Goal: Information Seeking & Learning: Learn about a topic

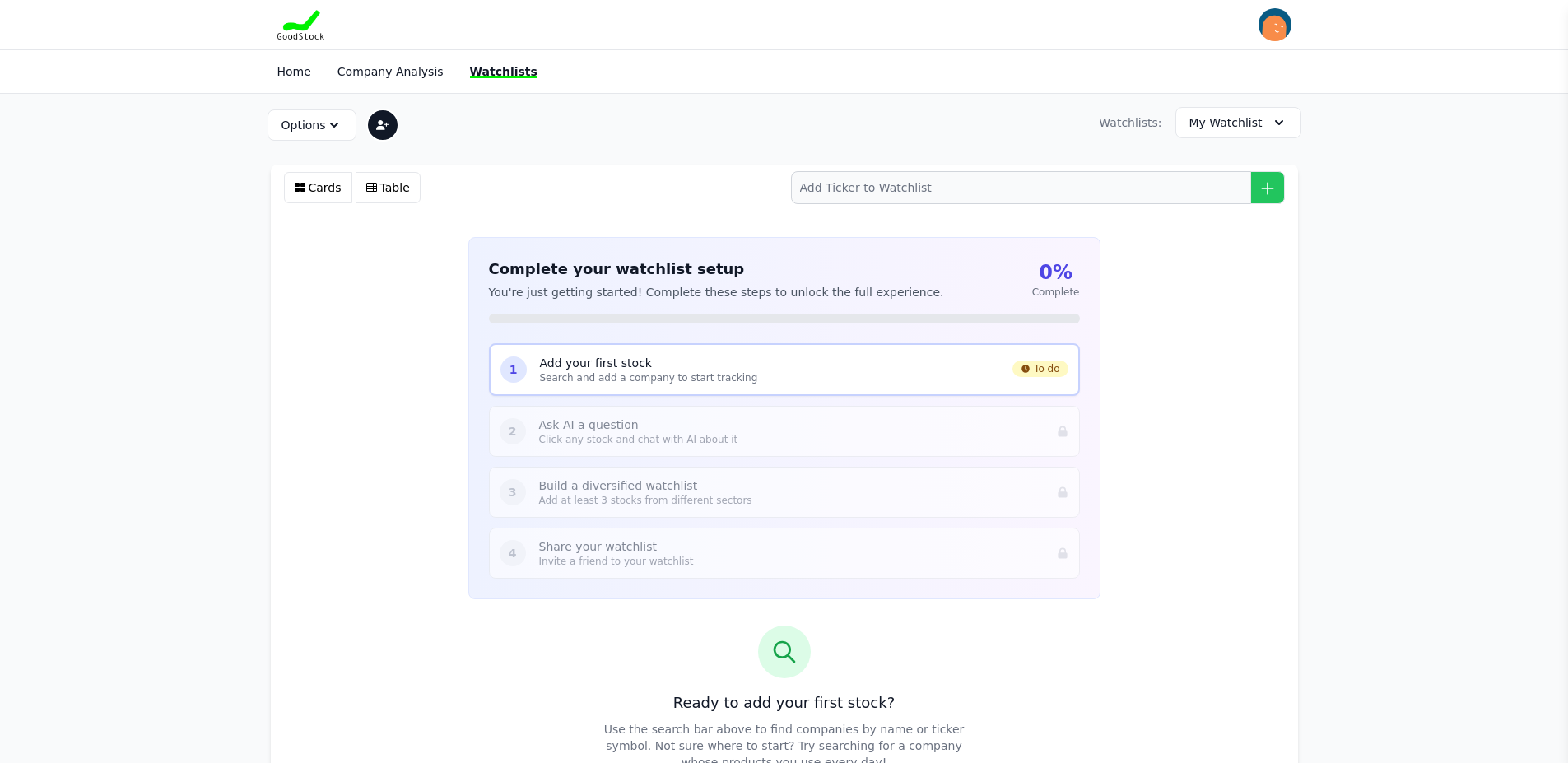
click at [1437, 201] on section "Options Primary Watchlist Rename Watchlist Sharing Settings Delete Watchlist Wa…" at bounding box center [784, 502] width 1568 height 818
click at [329, 119] on icon "button" at bounding box center [333, 124] width 16 height 16
click at [536, 117] on div "Options Primary Watchlist Rename Watchlist Sharing Settings Delete Watchlist Wa…" at bounding box center [784, 122] width 1053 height 58
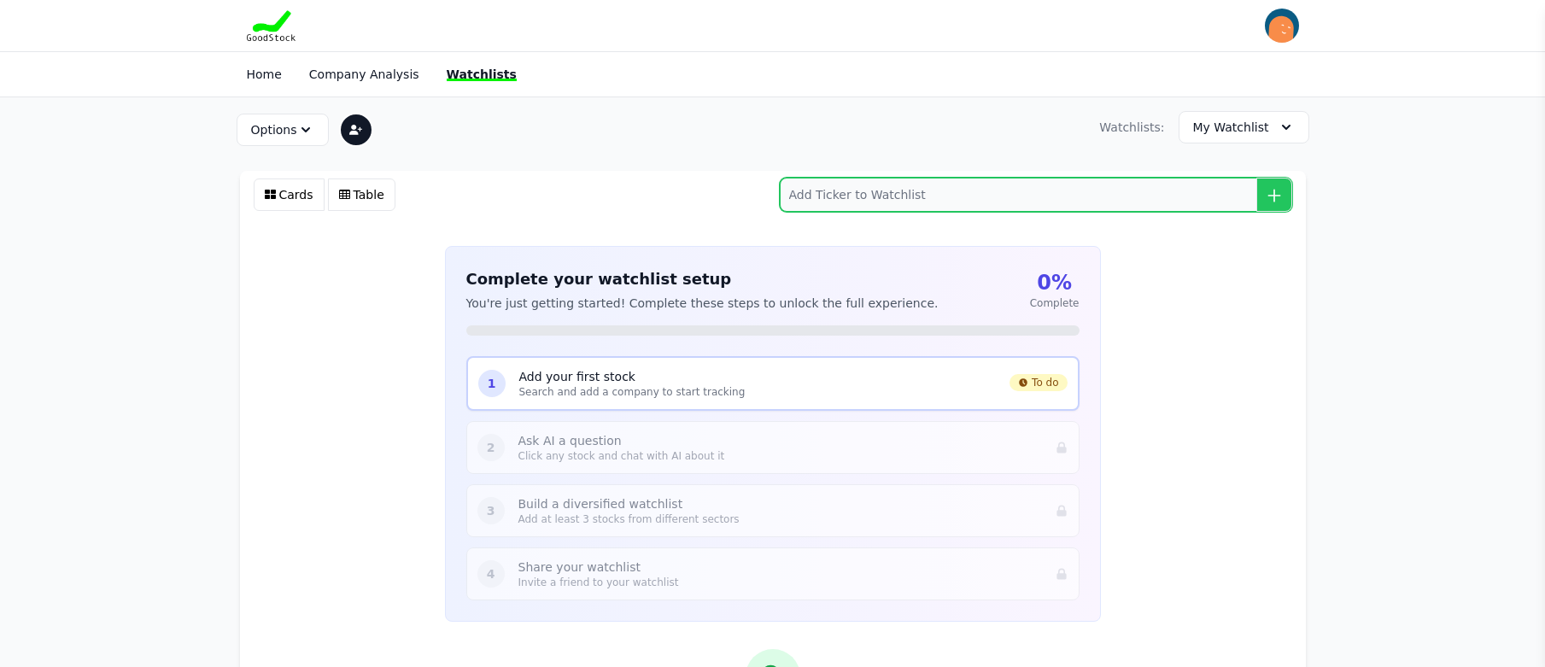
click at [927, 187] on input "search" at bounding box center [1036, 195] width 512 height 34
paste input "ELV CL LRLCF EPD FMCB BDX BF.B KBR CNI HRL OSK SPGI SON PEP CMCSA HTO SCVL ES P…"
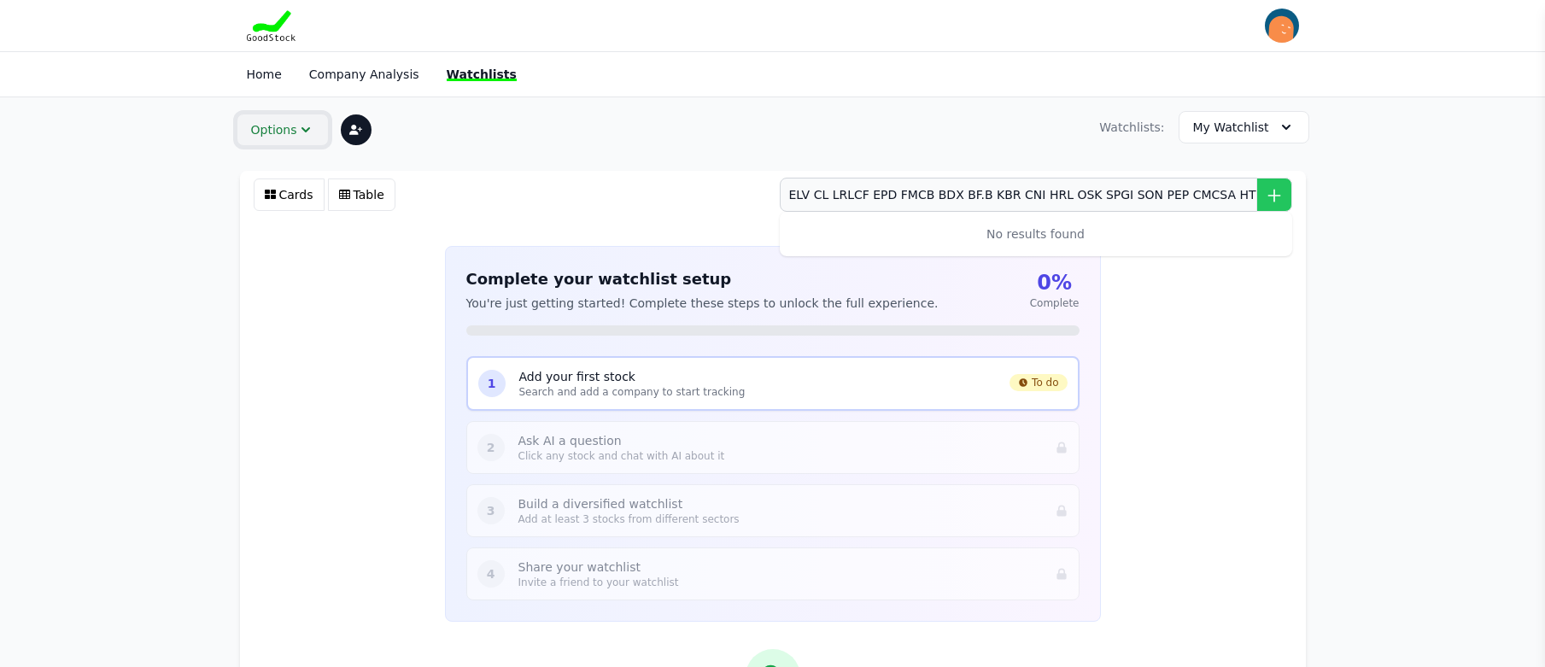
click at [297, 121] on icon "button" at bounding box center [305, 129] width 17 height 17
click at [551, 118] on div "Options Primary Watchlist Rename Watchlist Sharing Settings Delete Watchlist Wa…" at bounding box center [772, 127] width 1093 height 60
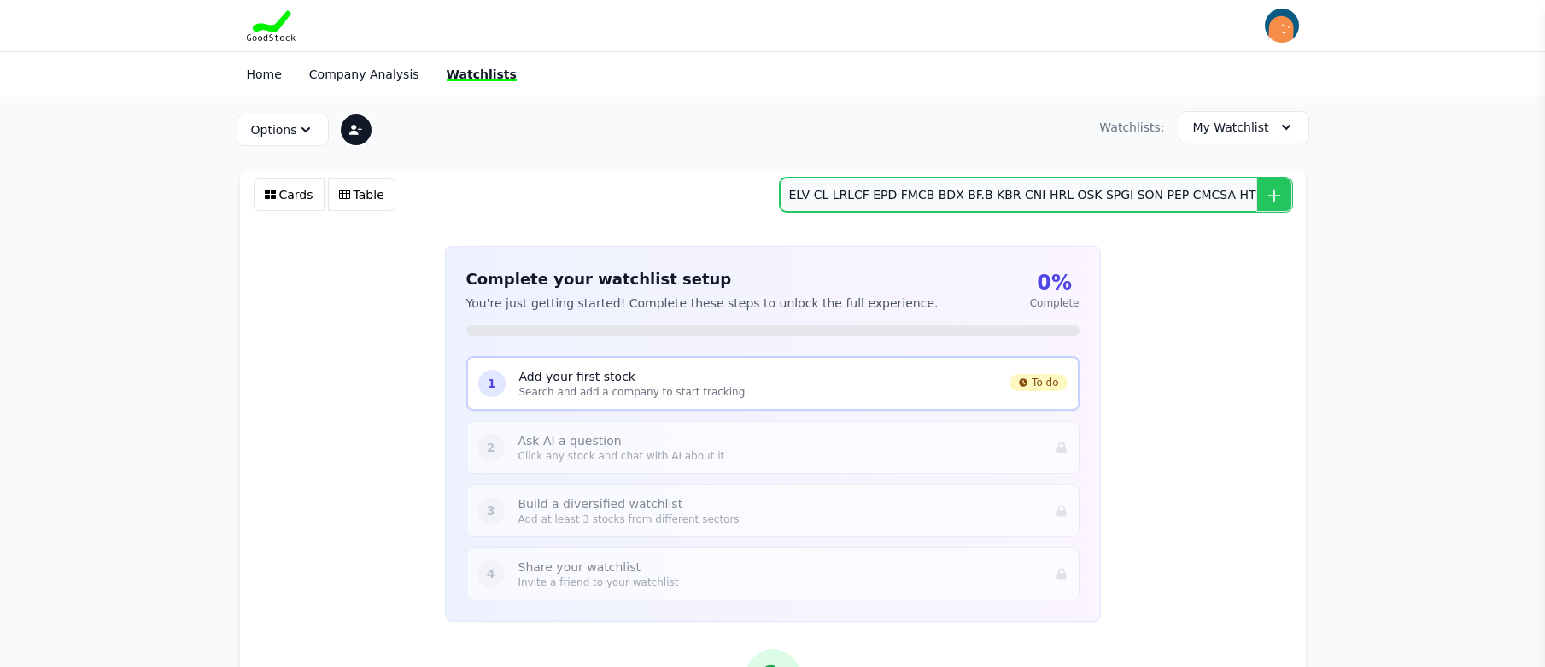
scroll to position [0, 115]
drag, startPoint x: 809, startPoint y: 196, endPoint x: 1622, endPoint y: 221, distance: 813.4
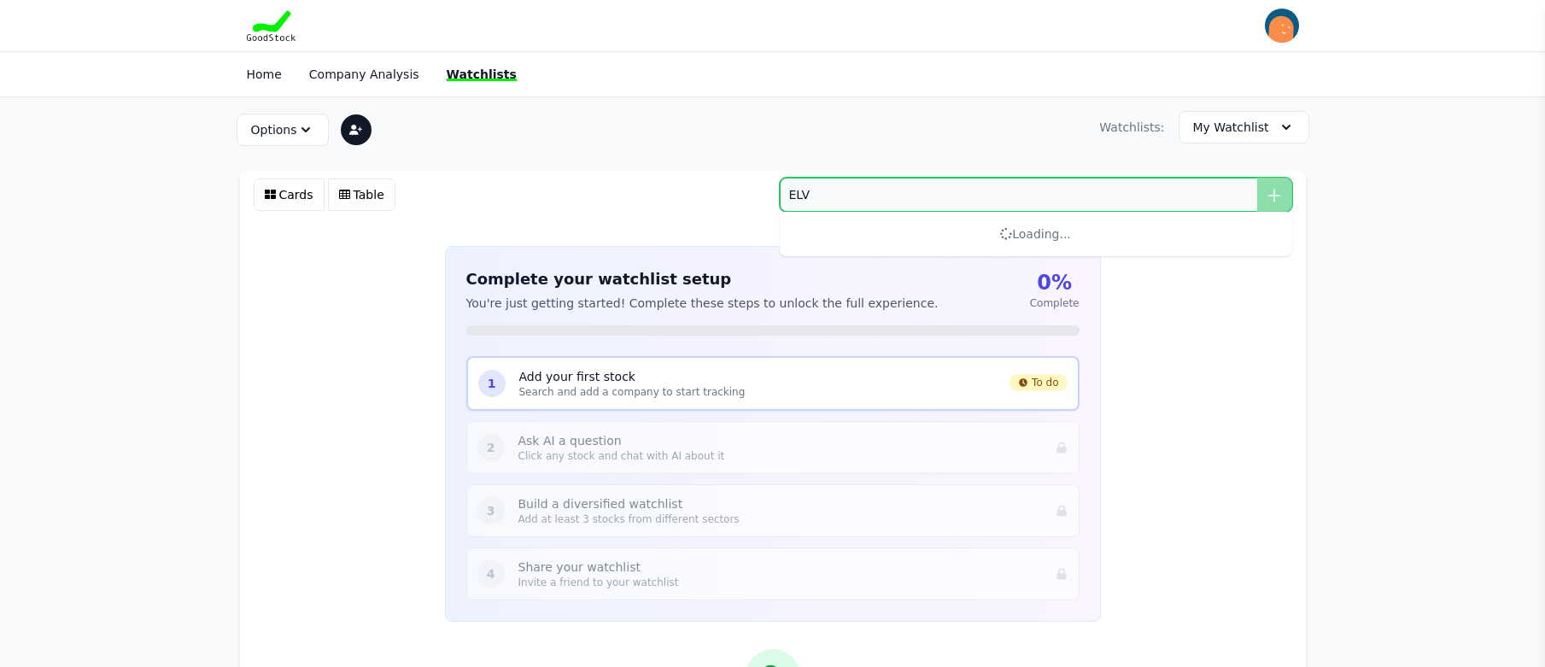
scroll to position [0, 0]
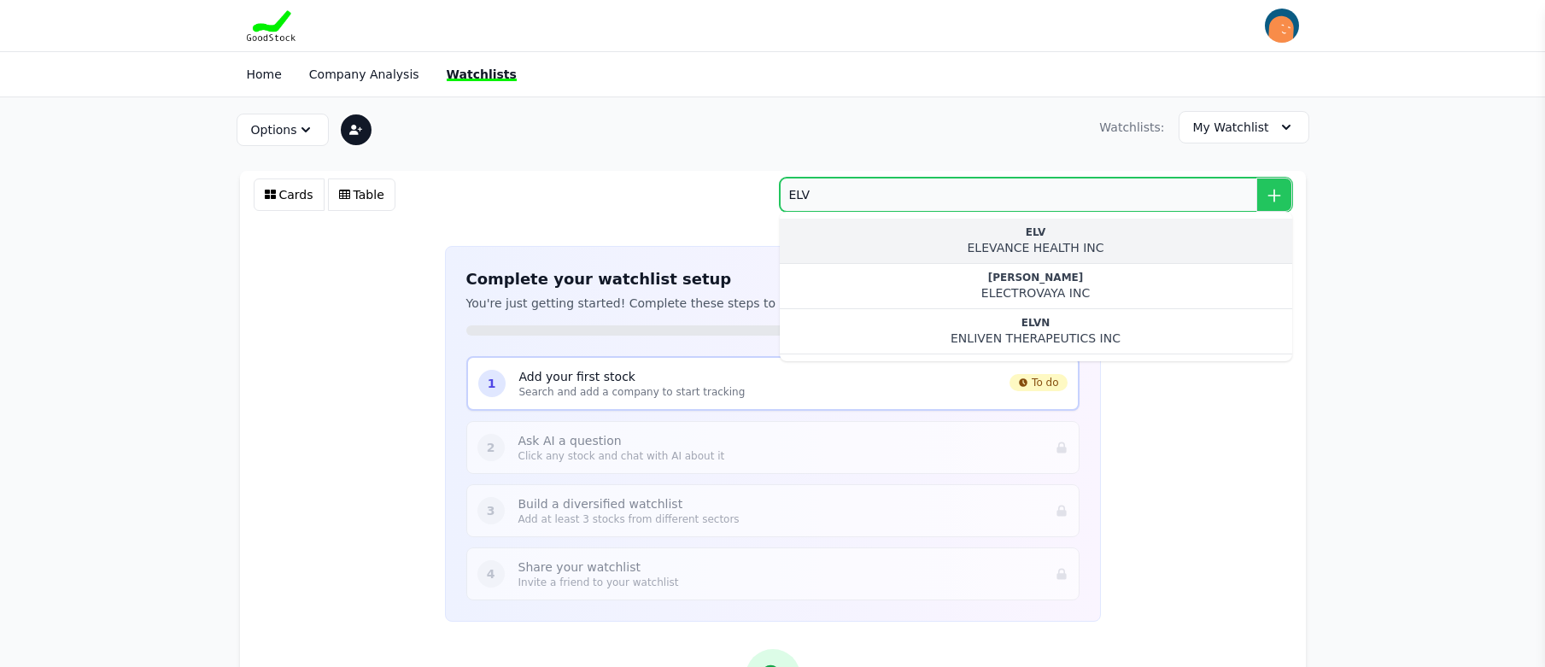
type input "ELV"
click at [1052, 235] on div "ELV" at bounding box center [1035, 232] width 485 height 14
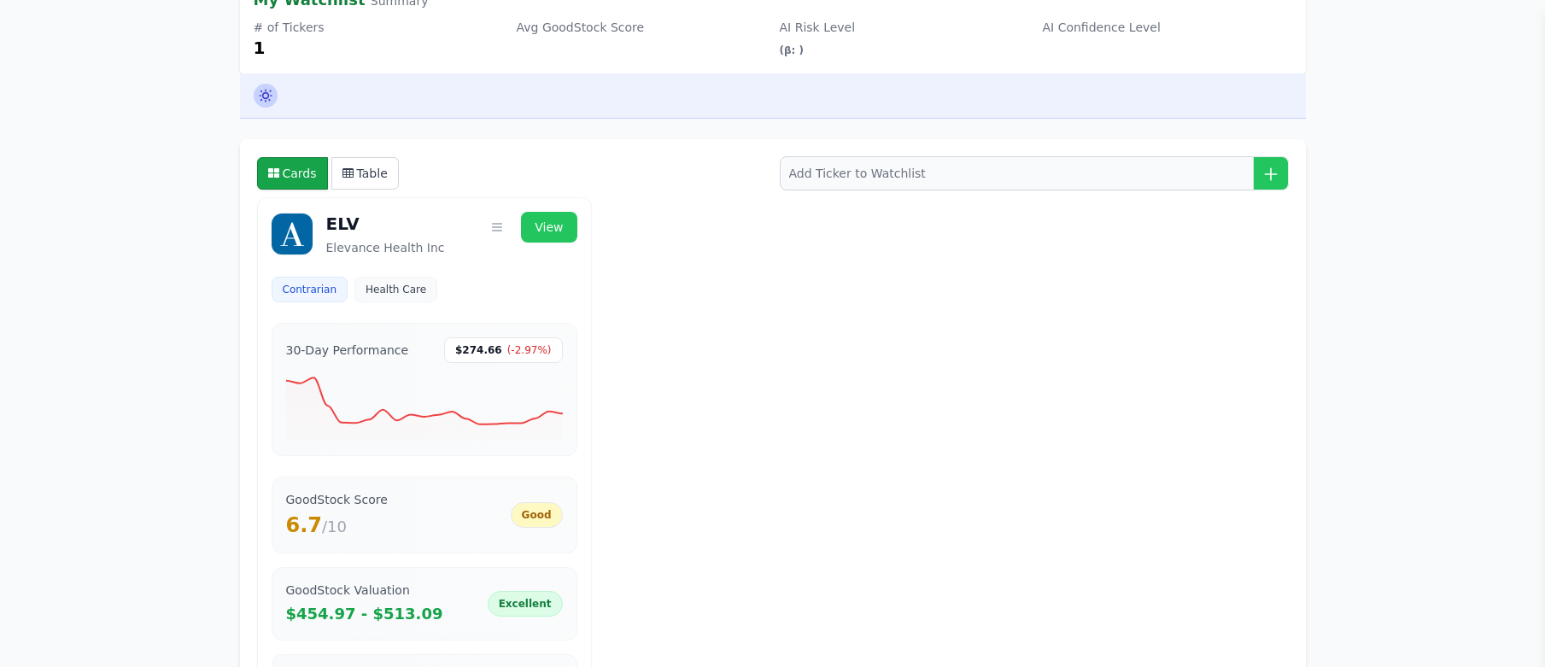
scroll to position [256, 0]
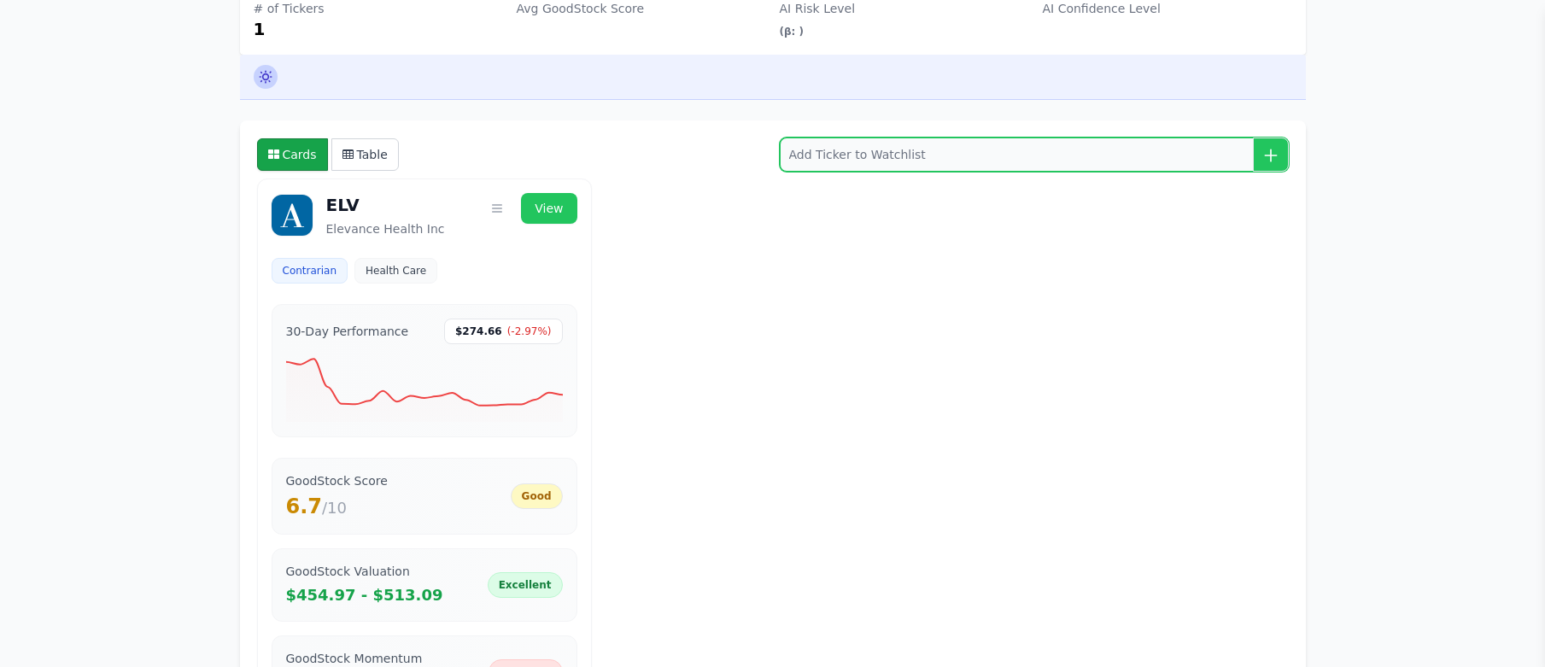
click at [870, 152] on input "search" at bounding box center [1034, 154] width 509 height 34
click at [969, 153] on input "search" at bounding box center [1034, 154] width 509 height 34
paste input "CL"
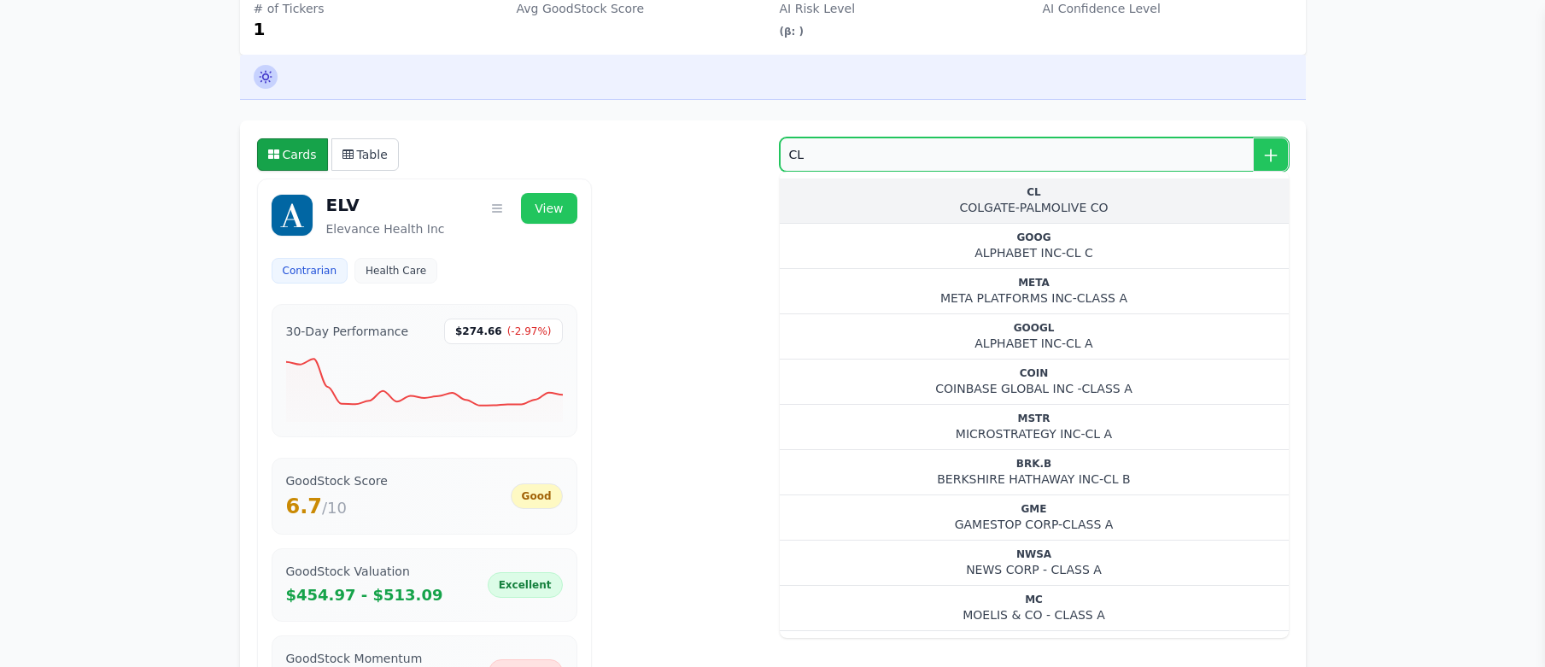
type input "CL"
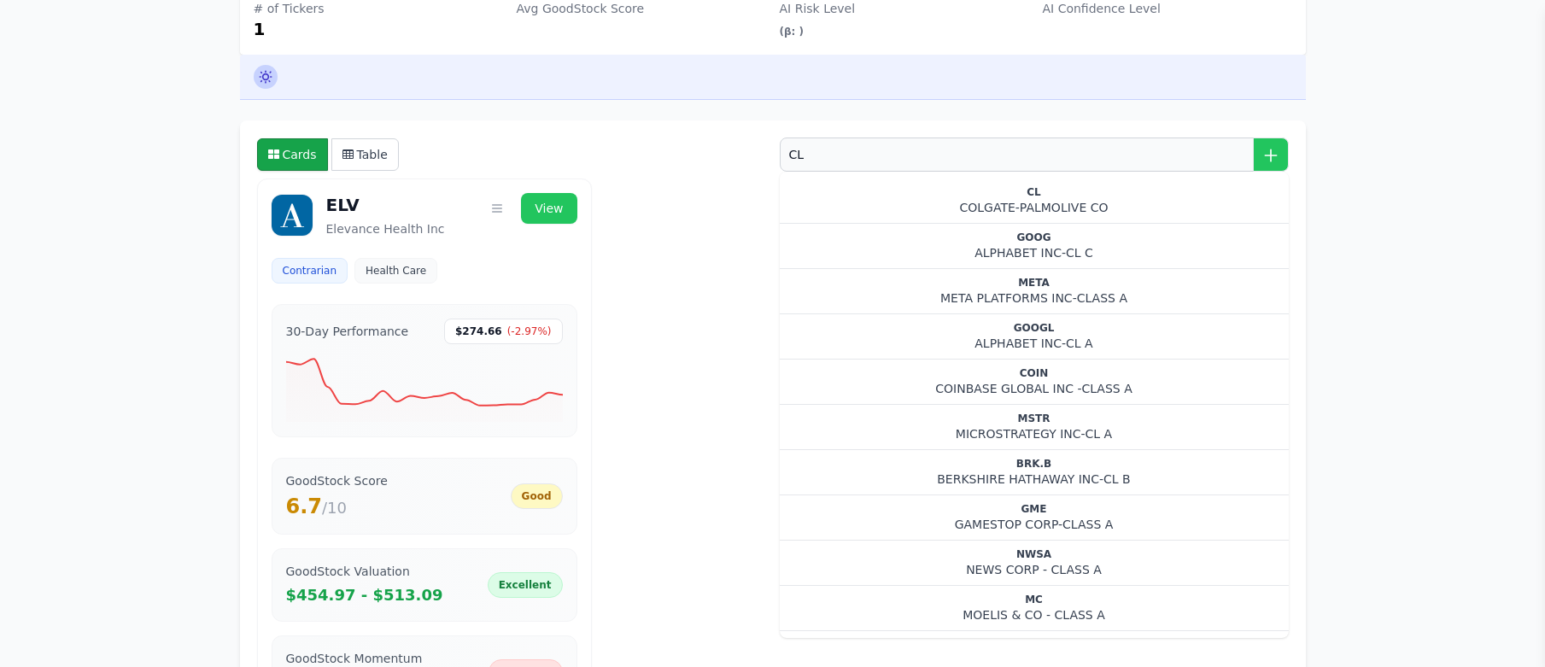
click at [1052, 204] on div "COLGATE-PALMOLIVE CO" at bounding box center [1034, 207] width 482 height 17
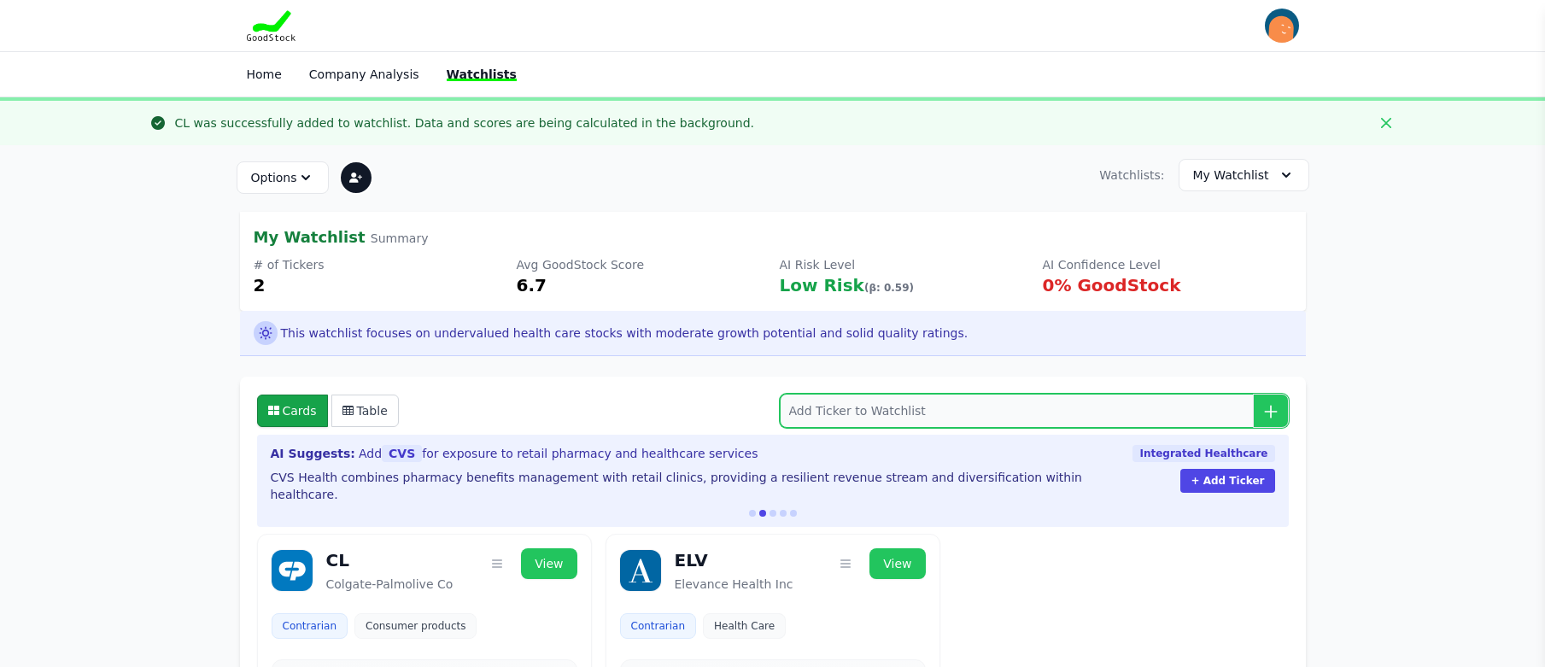
click at [1069, 406] on input "search" at bounding box center [1034, 411] width 509 height 34
paste input "LRLCF"
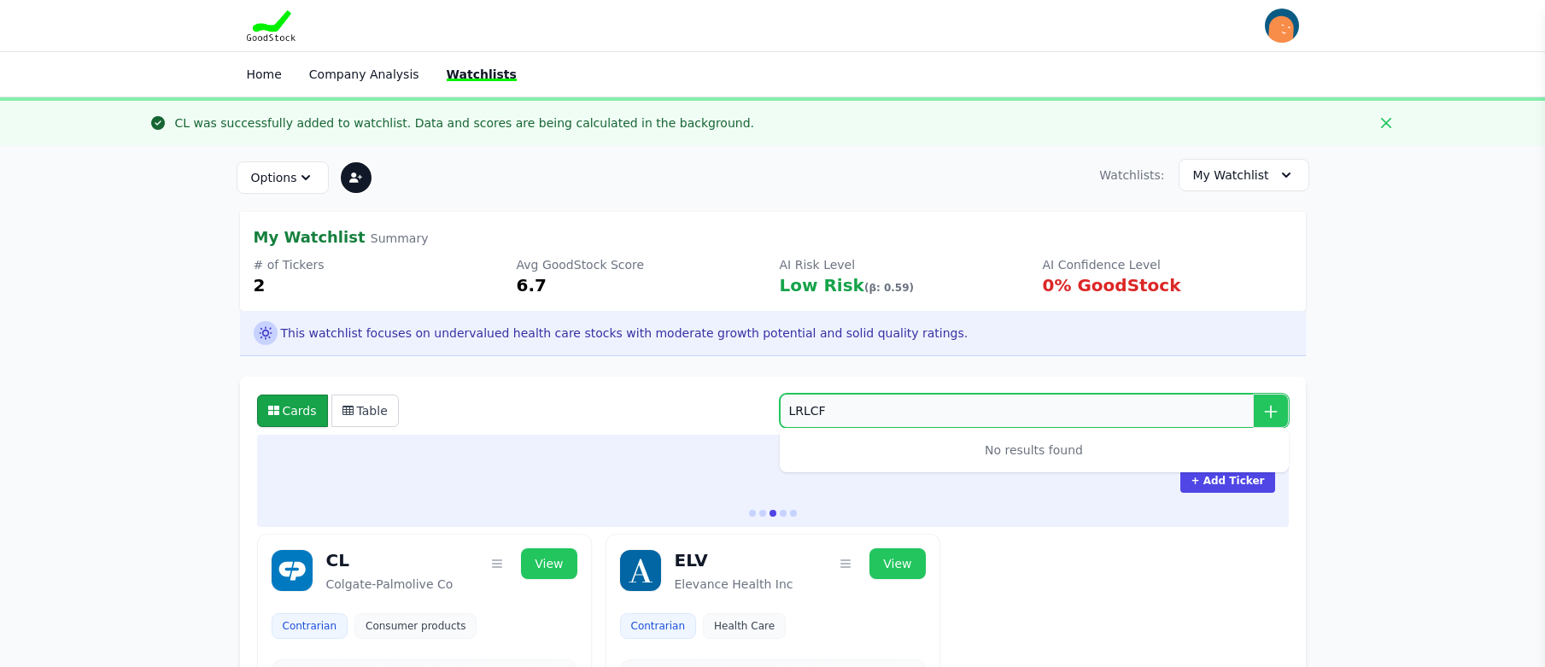
drag, startPoint x: 837, startPoint y: 405, endPoint x: 752, endPoint y: 406, distance: 84.6
click at [752, 406] on div "Cards Table LRLCF No results found" at bounding box center [772, 411] width 1045 height 48
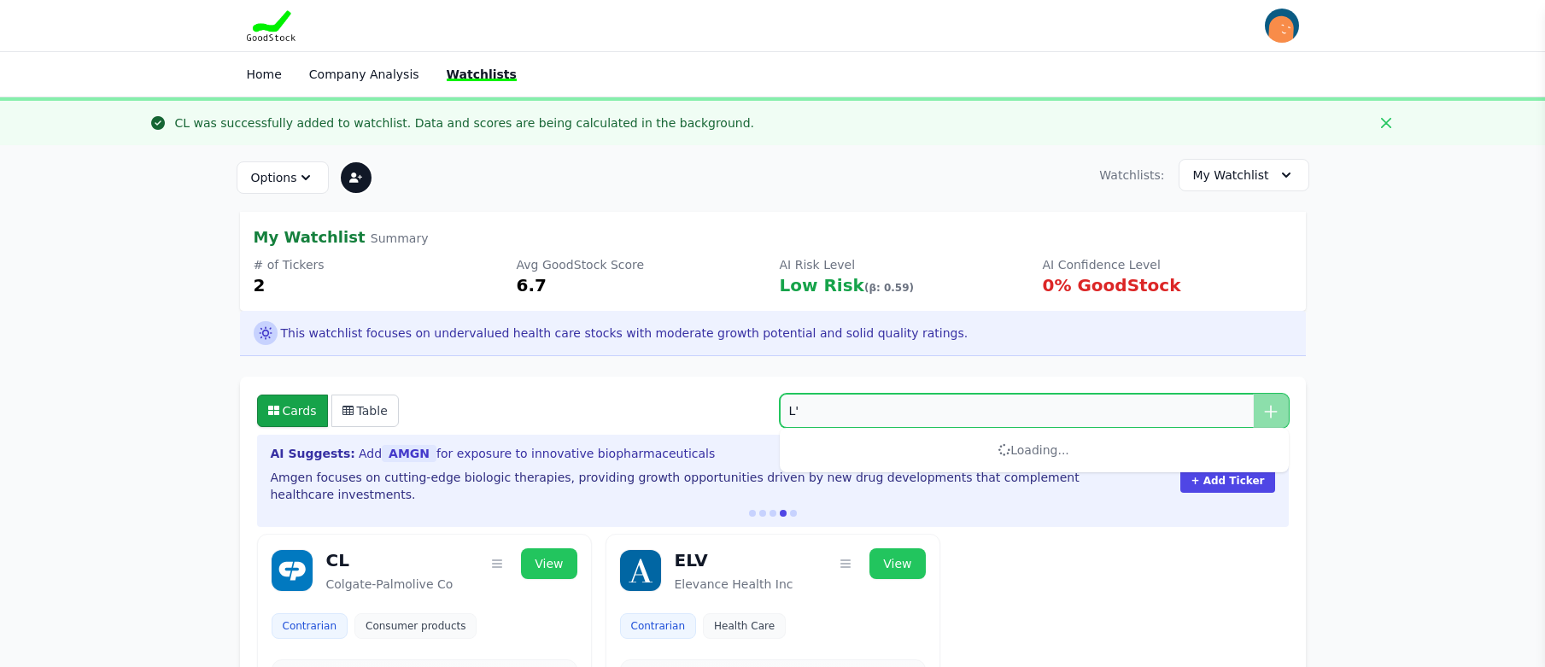
type input "L"
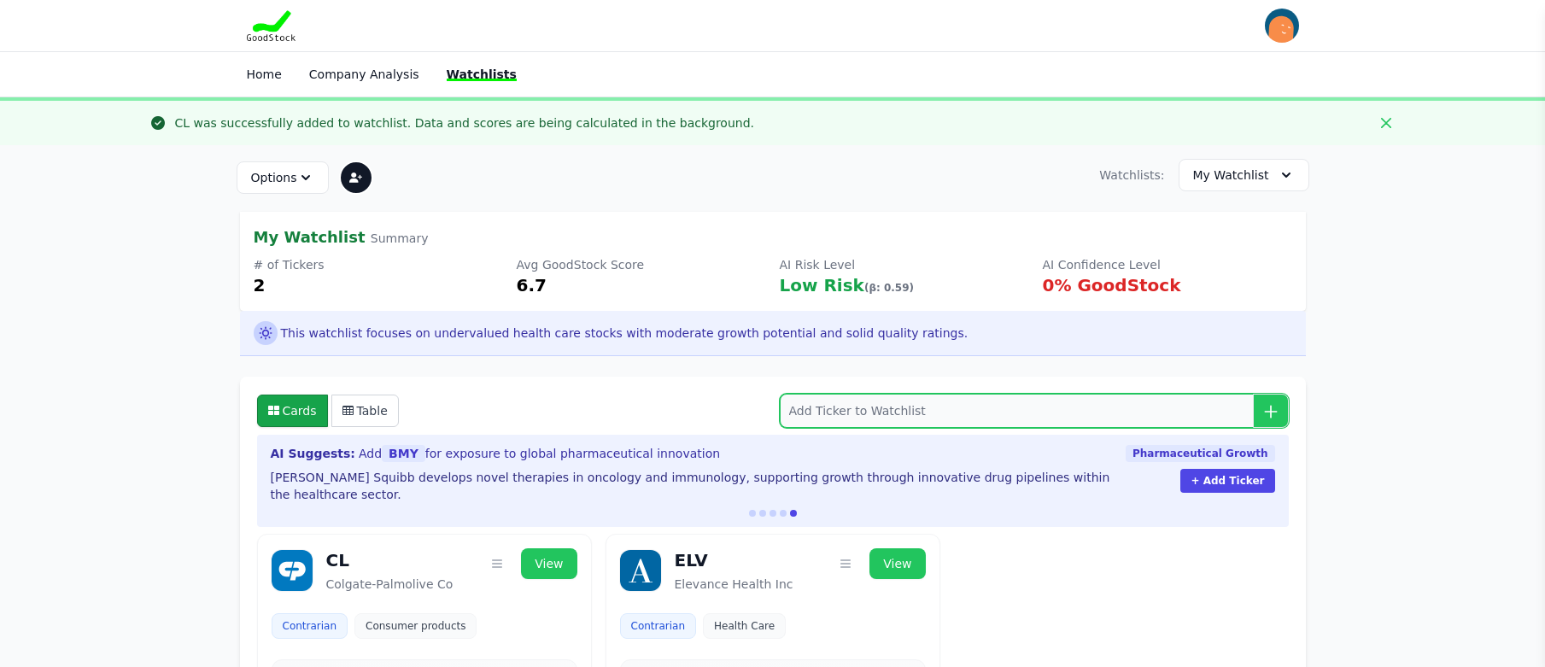
click at [858, 410] on input "search" at bounding box center [1034, 411] width 509 height 34
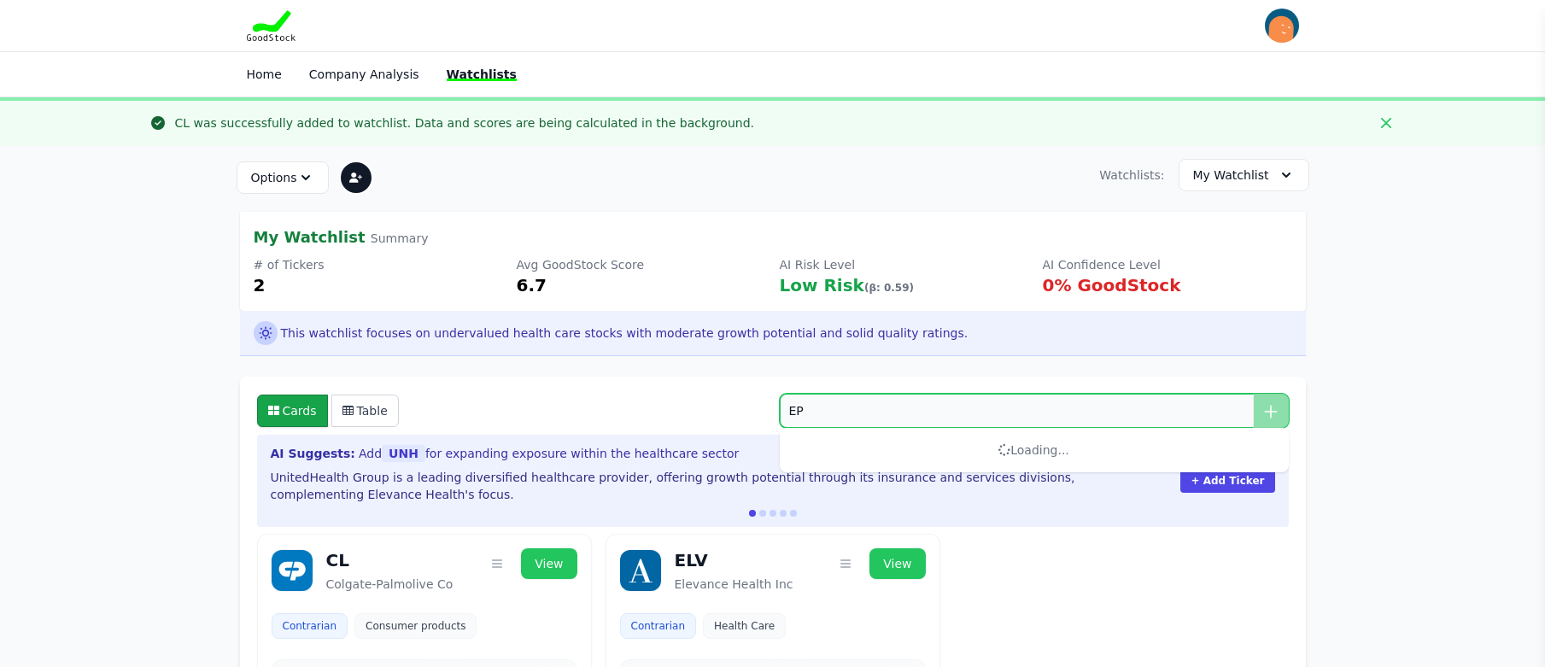
type input "E"
type input "F"
type input "NYSE:FMCB"
drag, startPoint x: 847, startPoint y: 412, endPoint x: 697, endPoint y: 412, distance: 150.3
click at [697, 412] on div "Cards Table NYSE:FMCB No results found" at bounding box center [772, 411] width 1045 height 48
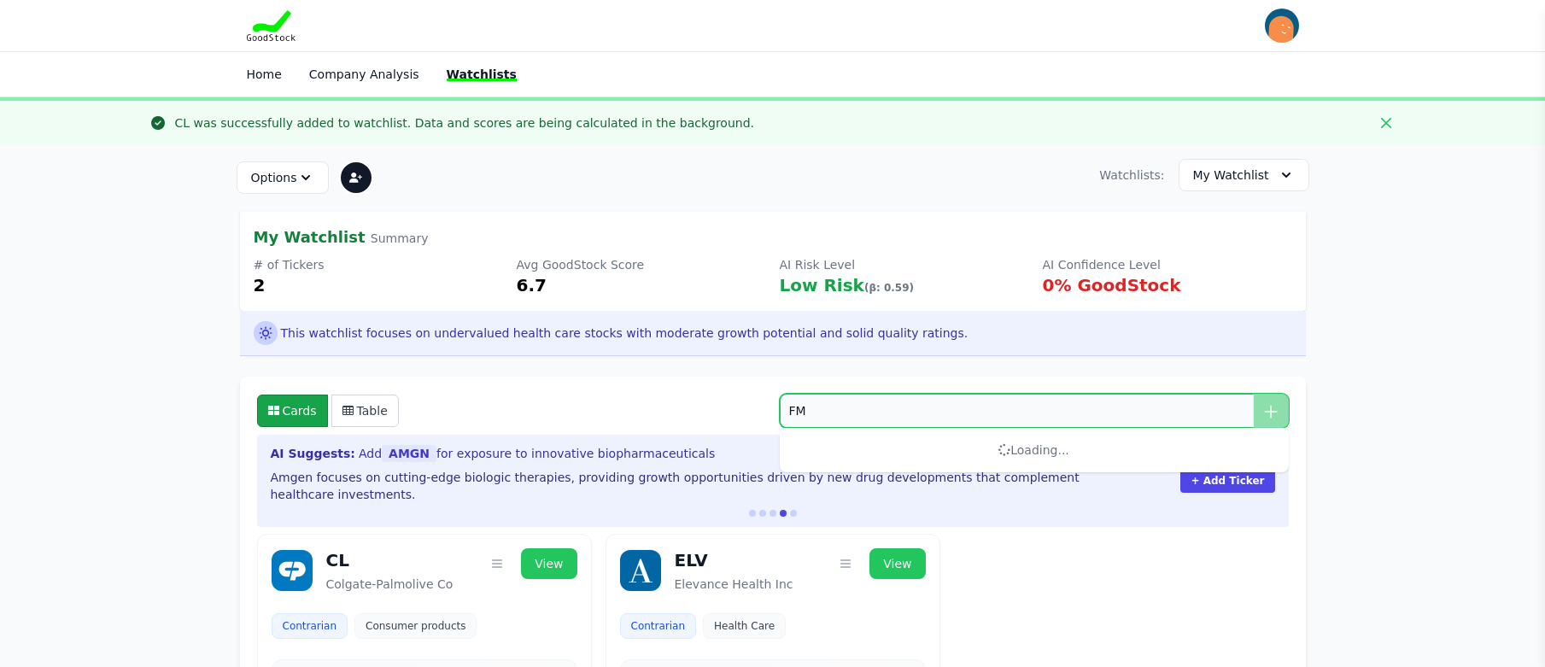
type input "F"
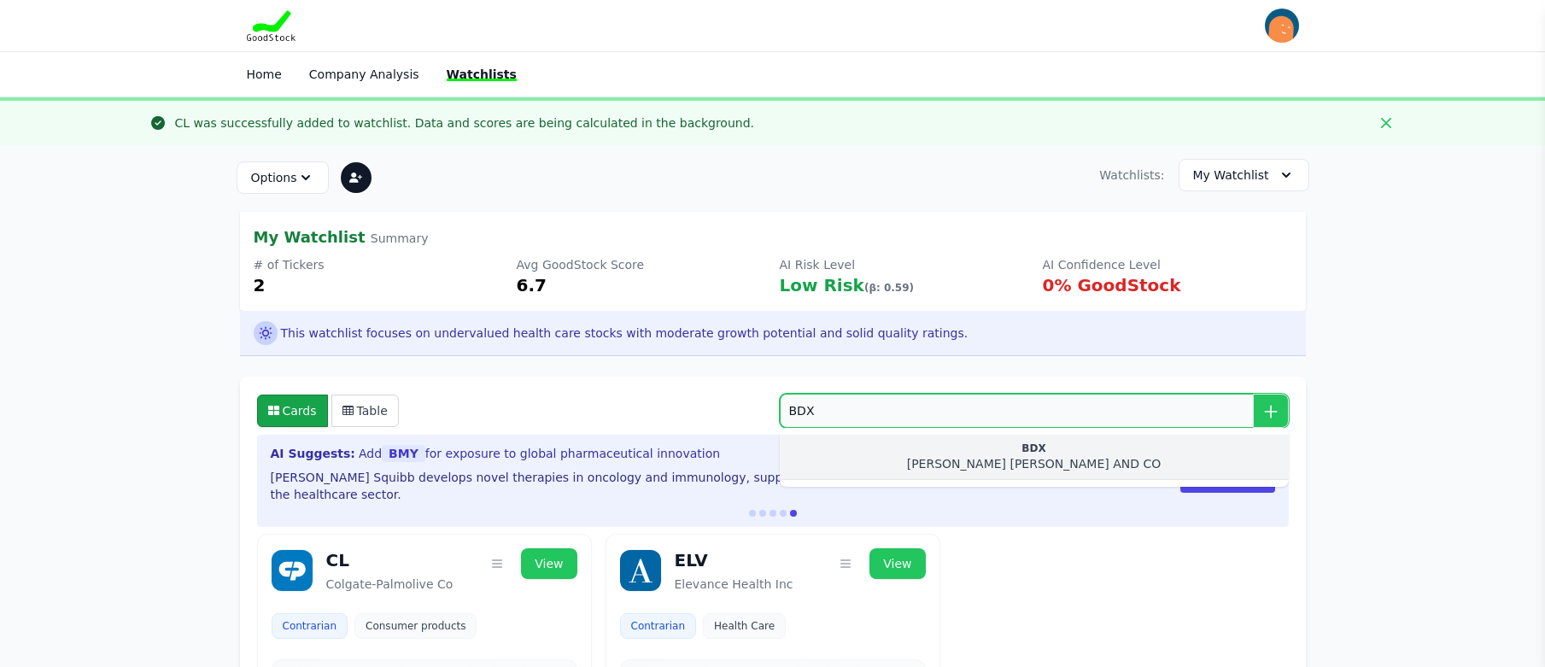
type input "BDX"
click at [1001, 449] on div "BDX" at bounding box center [1034, 449] width 482 height 14
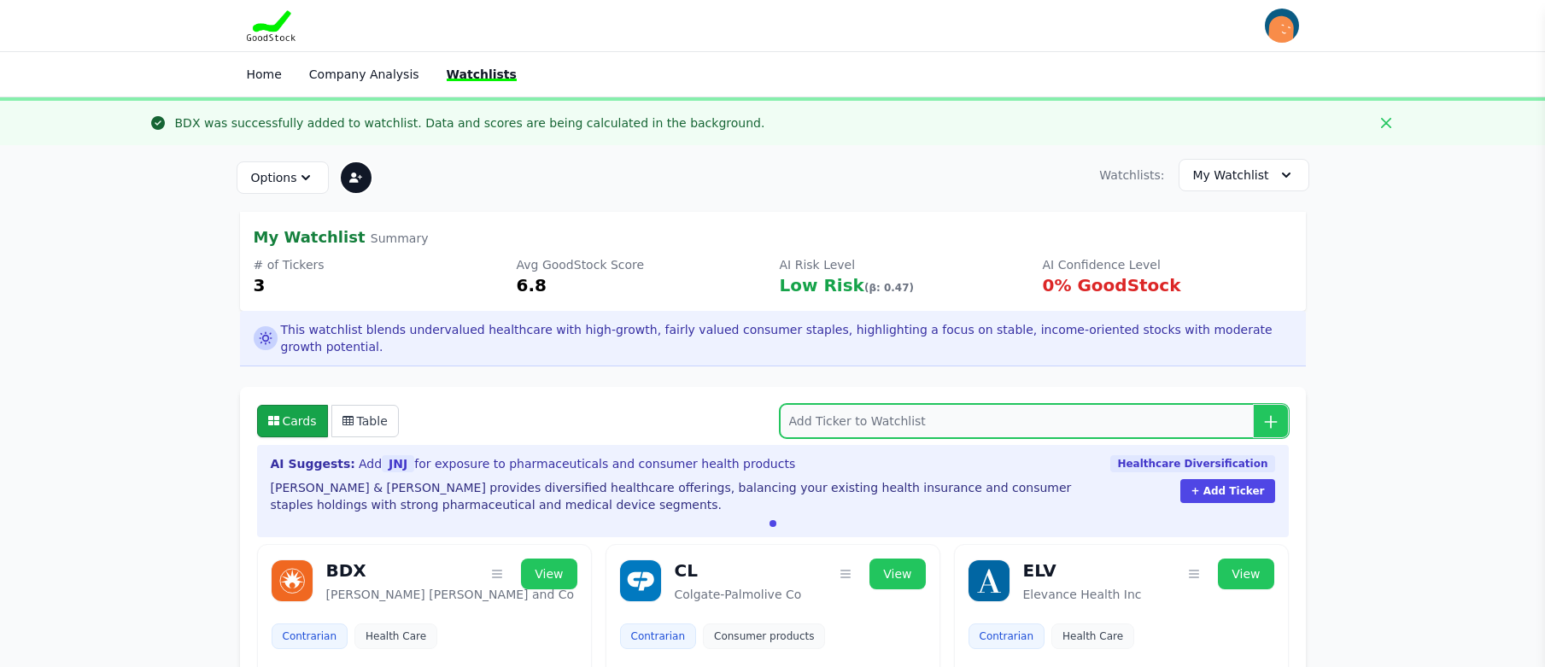
click at [1002, 404] on input "search" at bounding box center [1034, 421] width 509 height 34
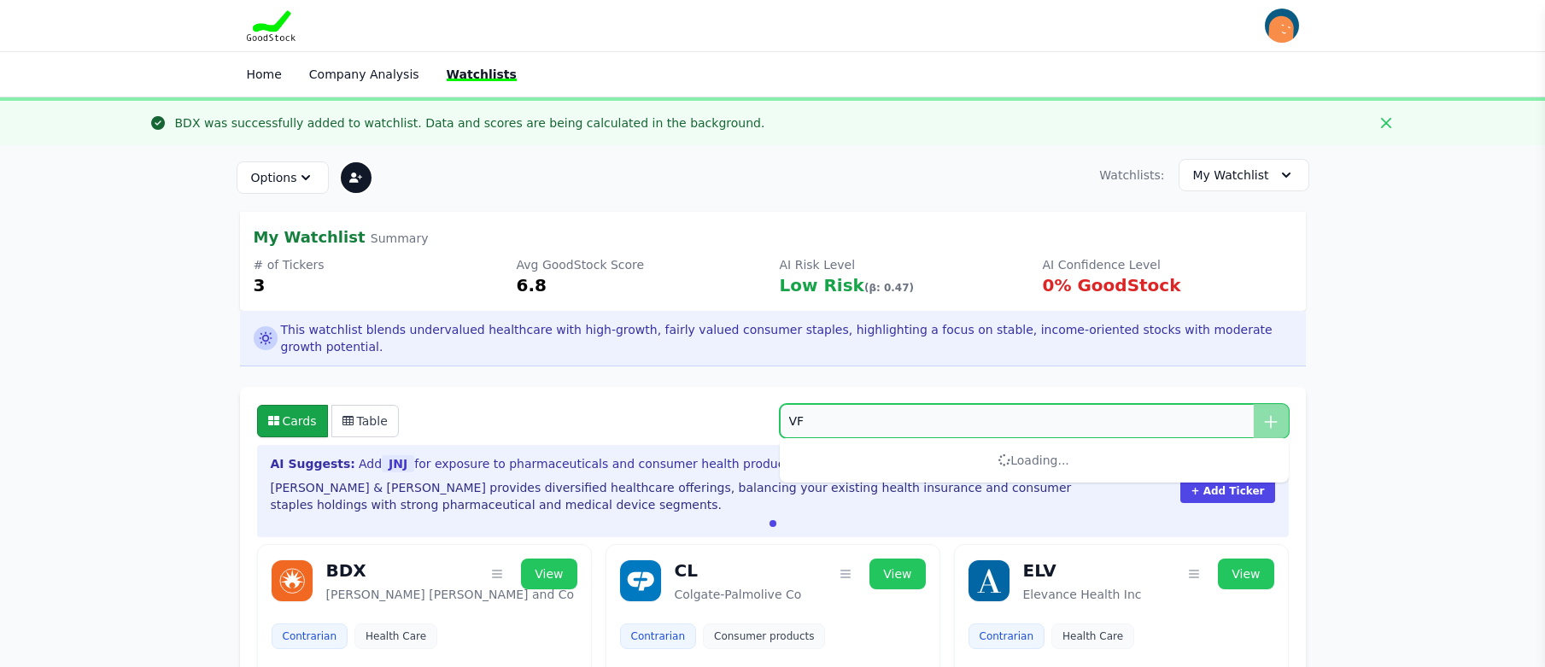
type input "V"
type input "BF.B"
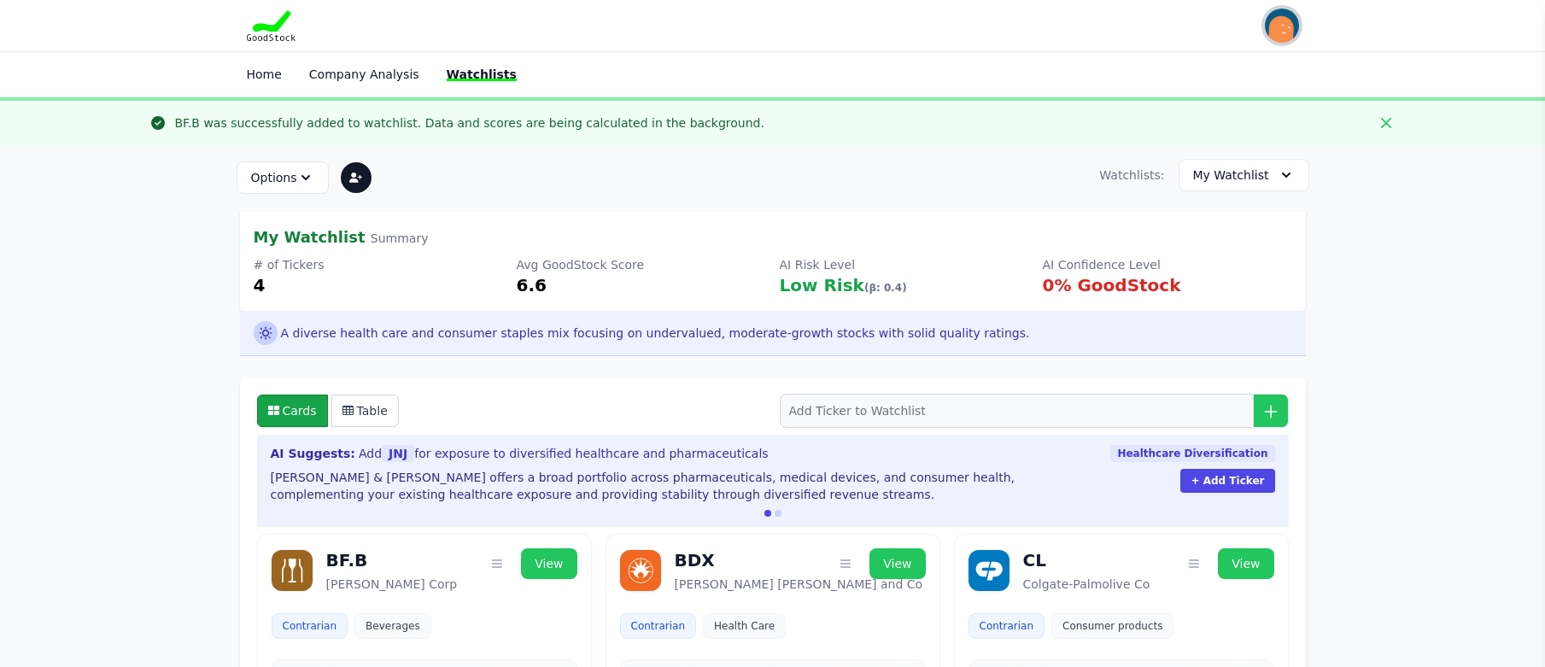
click at [1289, 19] on img "button" at bounding box center [1282, 26] width 34 height 34
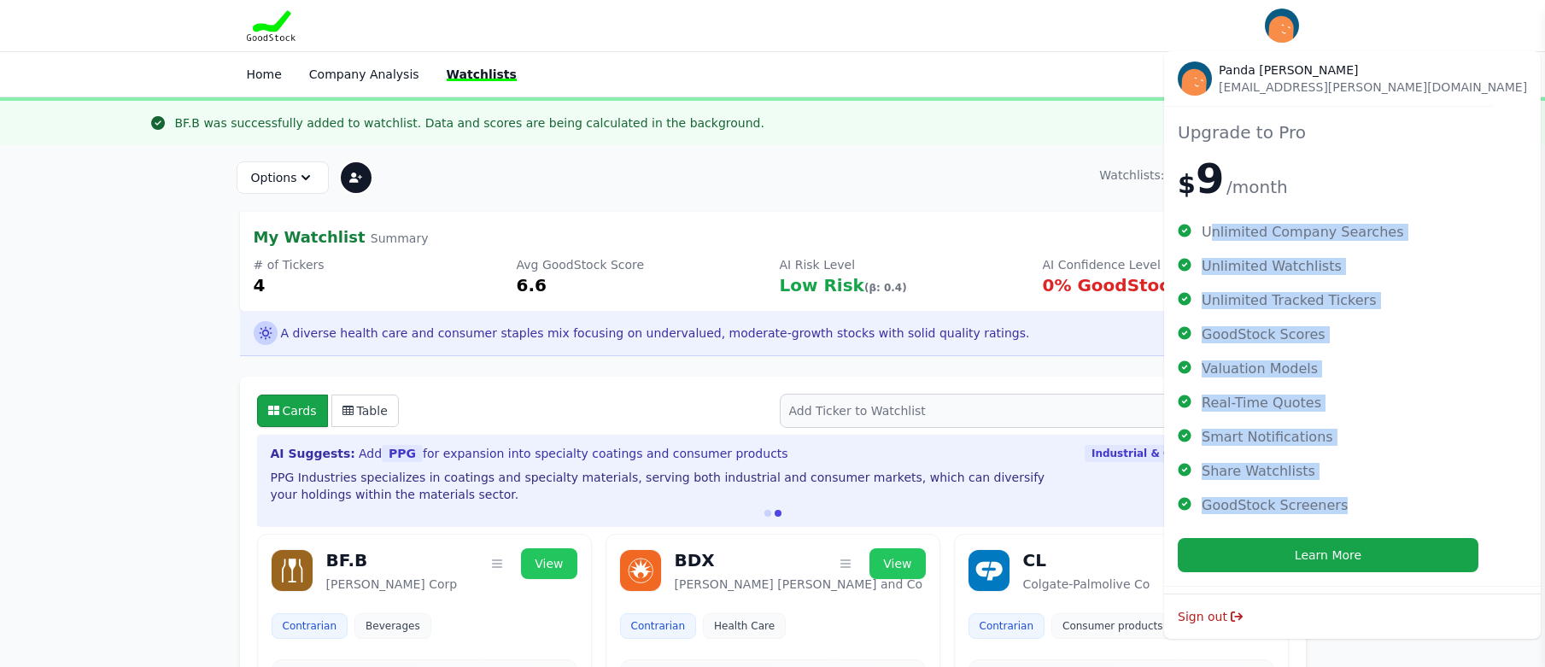
drag, startPoint x: 1207, startPoint y: 235, endPoint x: 1347, endPoint y: 506, distance: 304.8
click at [1347, 506] on ul "Unlimited Company Searches Unlimited Watchlists Unlimited Tracked Tickers GoodS…" at bounding box center [1328, 369] width 301 height 290
click at [1347, 469] on li "Share Watchlists" at bounding box center [1328, 471] width 301 height 17
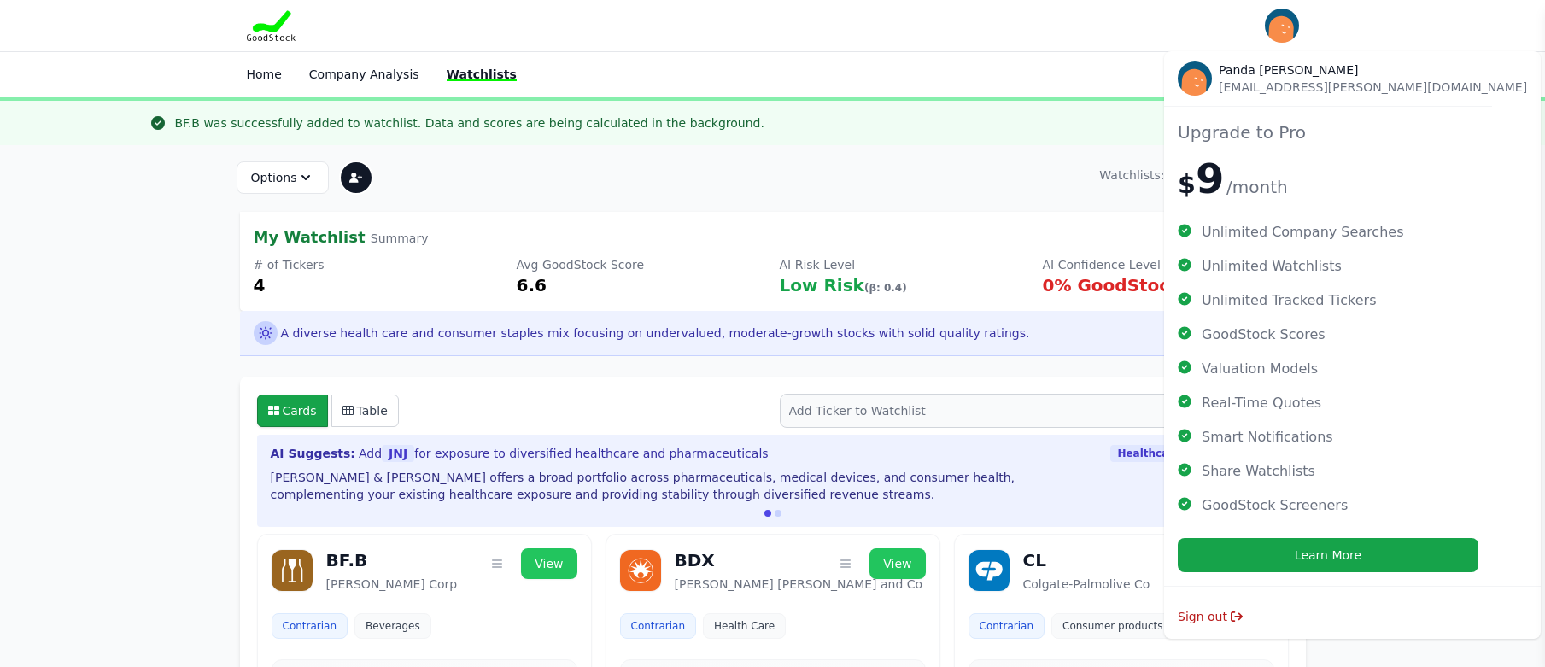
click at [586, 56] on nav "Home Company Analysis Watchlists" at bounding box center [772, 74] width 1545 height 46
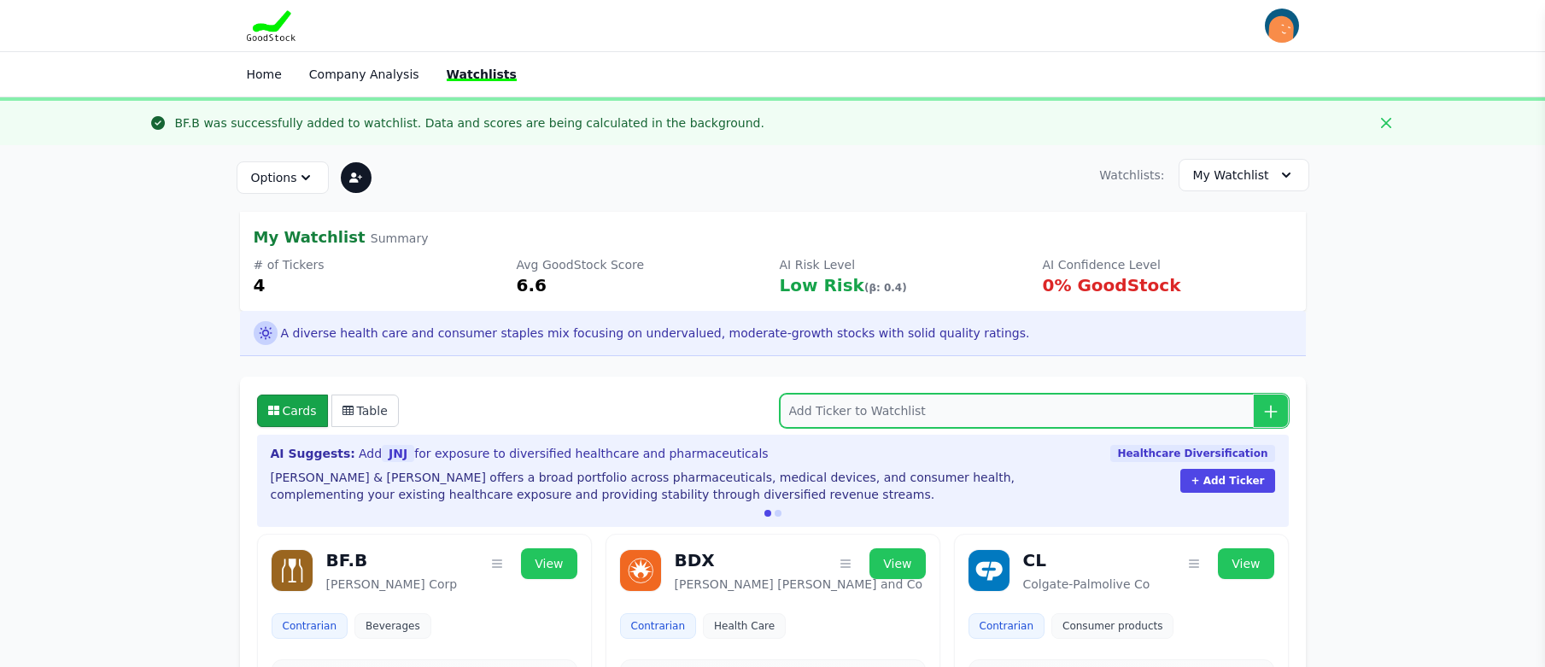
click at [827, 416] on input "search" at bounding box center [1034, 411] width 509 height 34
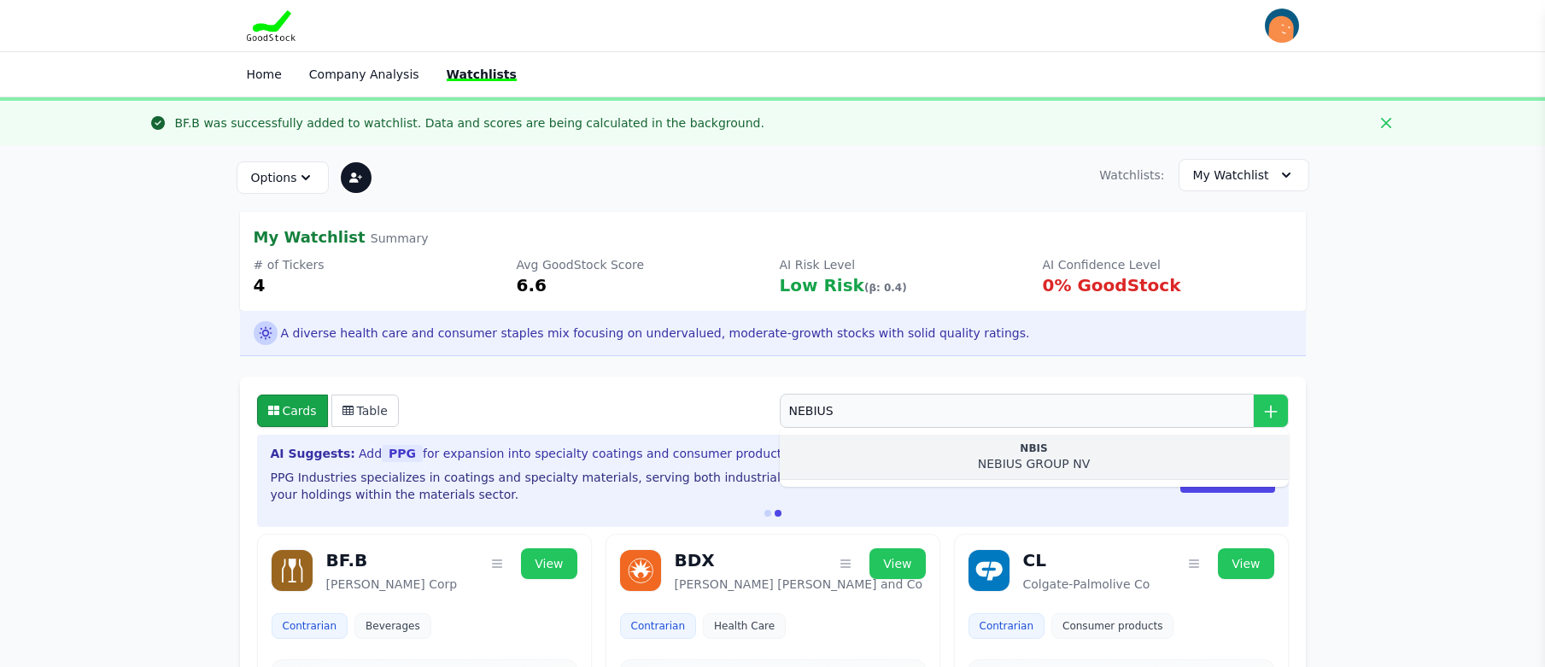
click at [1030, 462] on div "NEBIUS GROUP NV" at bounding box center [1034, 463] width 482 height 17
type input "NBIS"
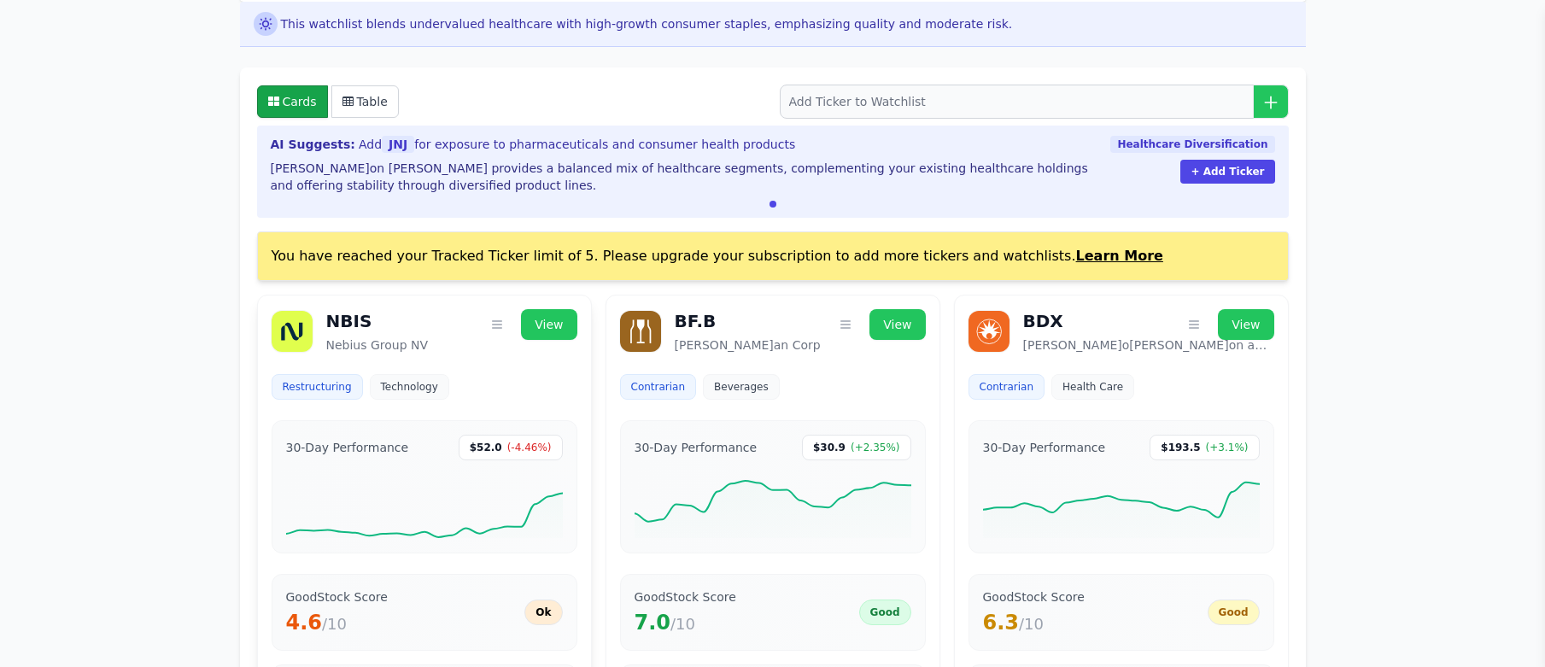
scroll to position [342, 0]
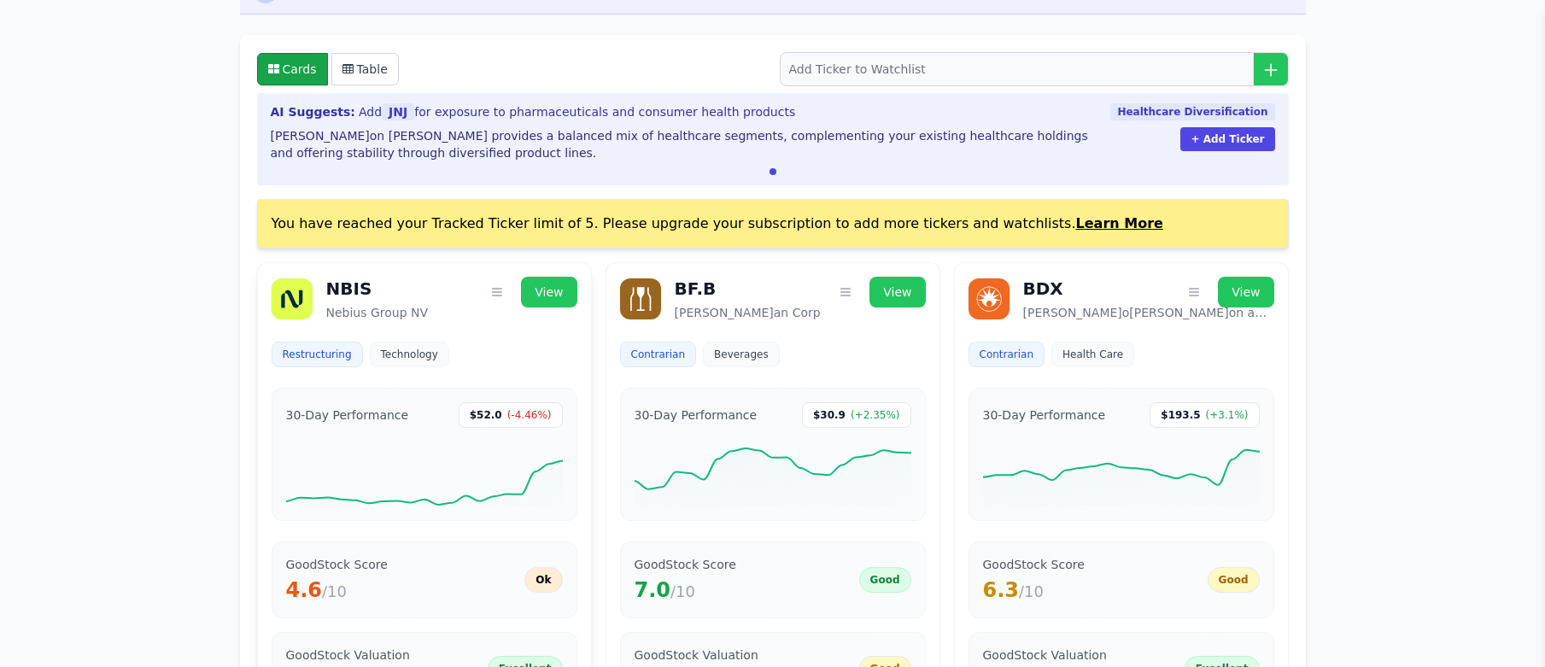
click at [402, 353] on span "Technology" at bounding box center [409, 355] width 57 height 14
click at [554, 284] on link "View" at bounding box center [549, 292] width 56 height 31
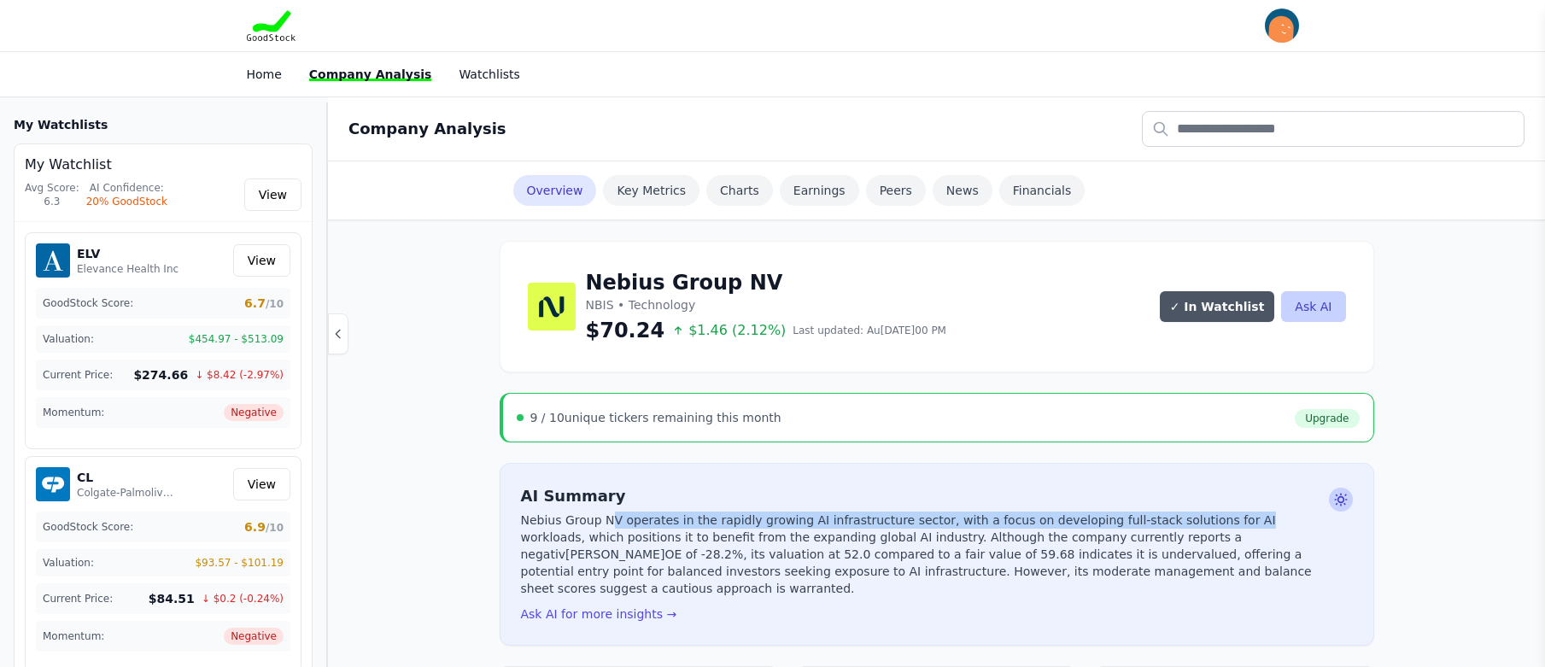
drag, startPoint x: 640, startPoint y: 521, endPoint x: 1223, endPoint y: 477, distance: 584.1
click at [1190, 518] on p "Nebius Group NV operates in the rapidly growing AI infrastructure sector, with …" at bounding box center [921, 554] width 801 height 85
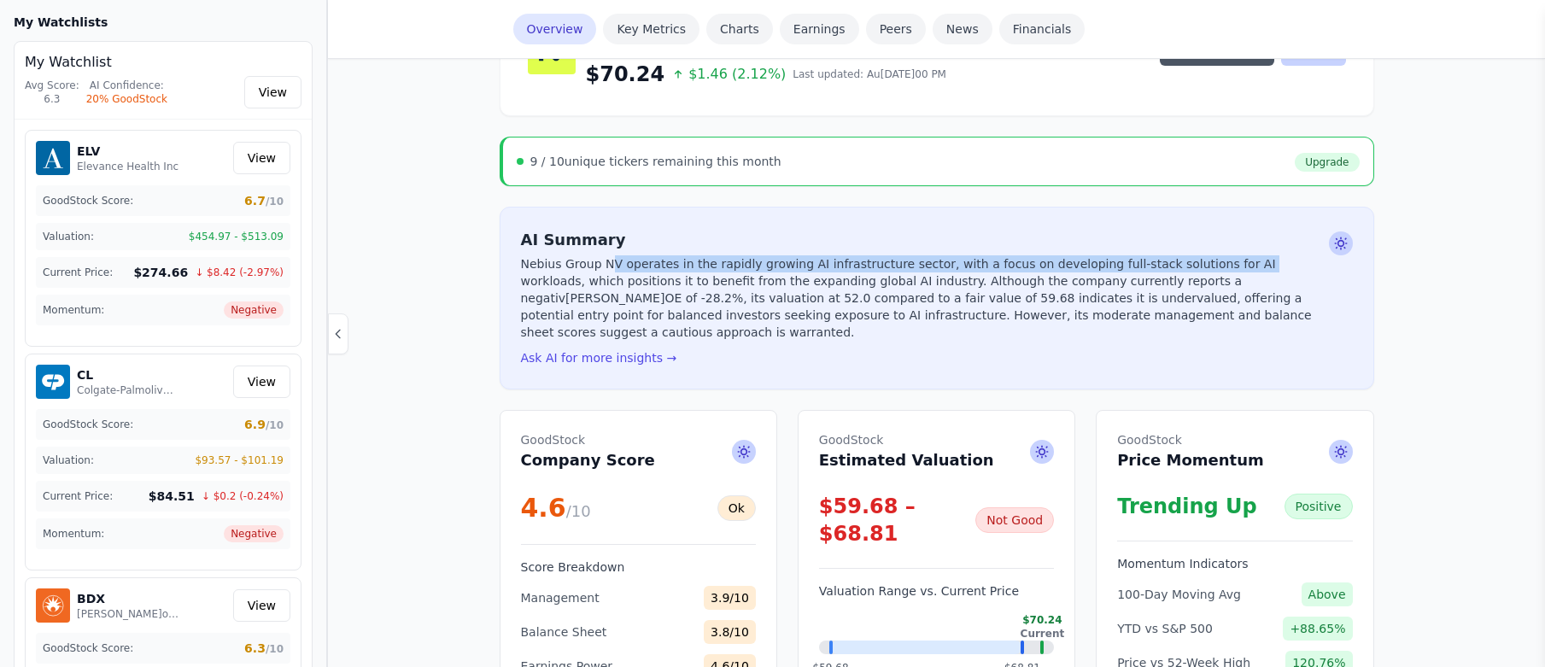
scroll to position [342, 0]
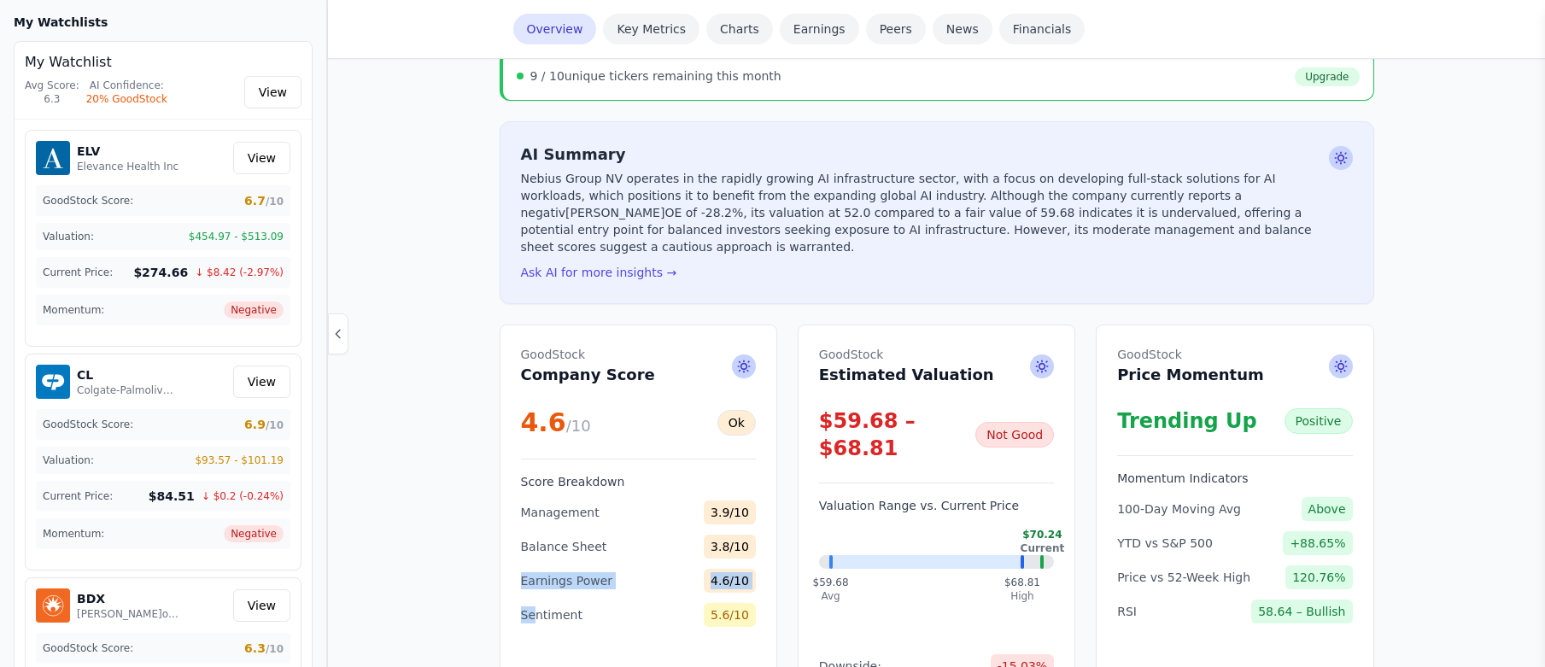
drag, startPoint x: 530, startPoint y: 597, endPoint x: 485, endPoint y: 548, distance: 66.5
drag, startPoint x: 557, startPoint y: 529, endPoint x: 533, endPoint y: 492, distance: 43.8
click at [533, 500] on div "Management 3.9/10 Balance Sheet 3.8/10 Earnings Power 4.6/10 Sentiment 5.6/10" at bounding box center [638, 563] width 235 height 126
drag, startPoint x: 822, startPoint y: 401, endPoint x: 974, endPoint y: 404, distance: 152.0
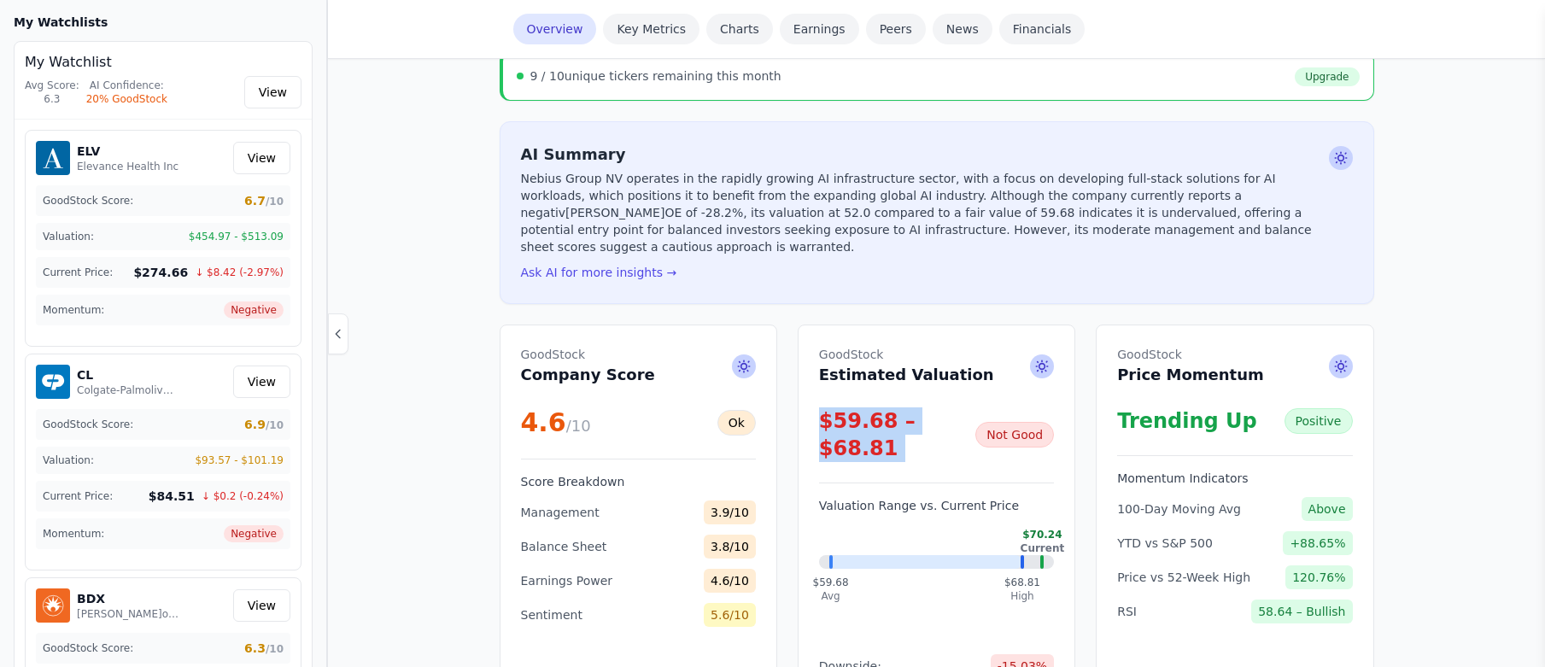
click at [974, 407] on div "$59.68 – $68.81 Not Good" at bounding box center [936, 434] width 235 height 55
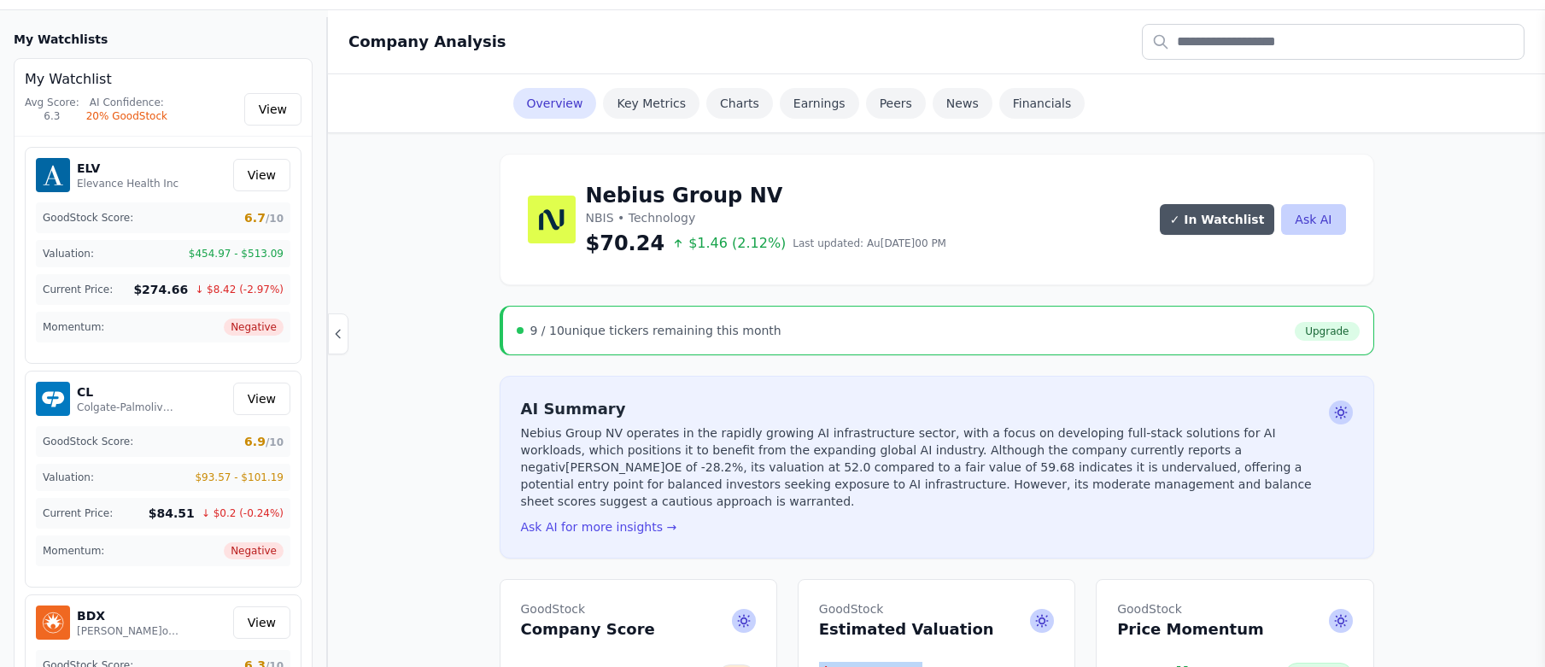
scroll to position [85, 0]
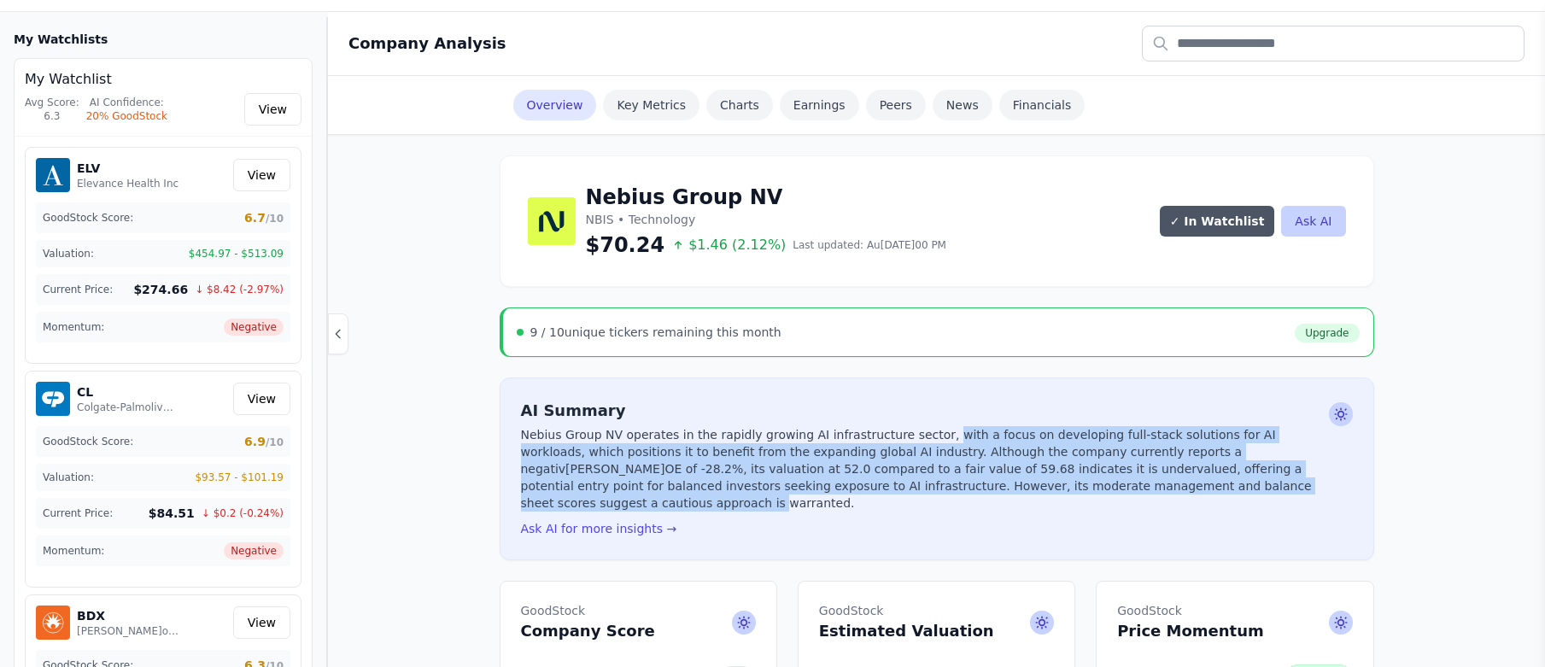
drag, startPoint x: 911, startPoint y: 432, endPoint x: 1225, endPoint y: 488, distance: 319.3
click at [1225, 488] on p "Nebius Group NV operates in the rapidly growing AI infrastructure sector, with …" at bounding box center [921, 468] width 801 height 85
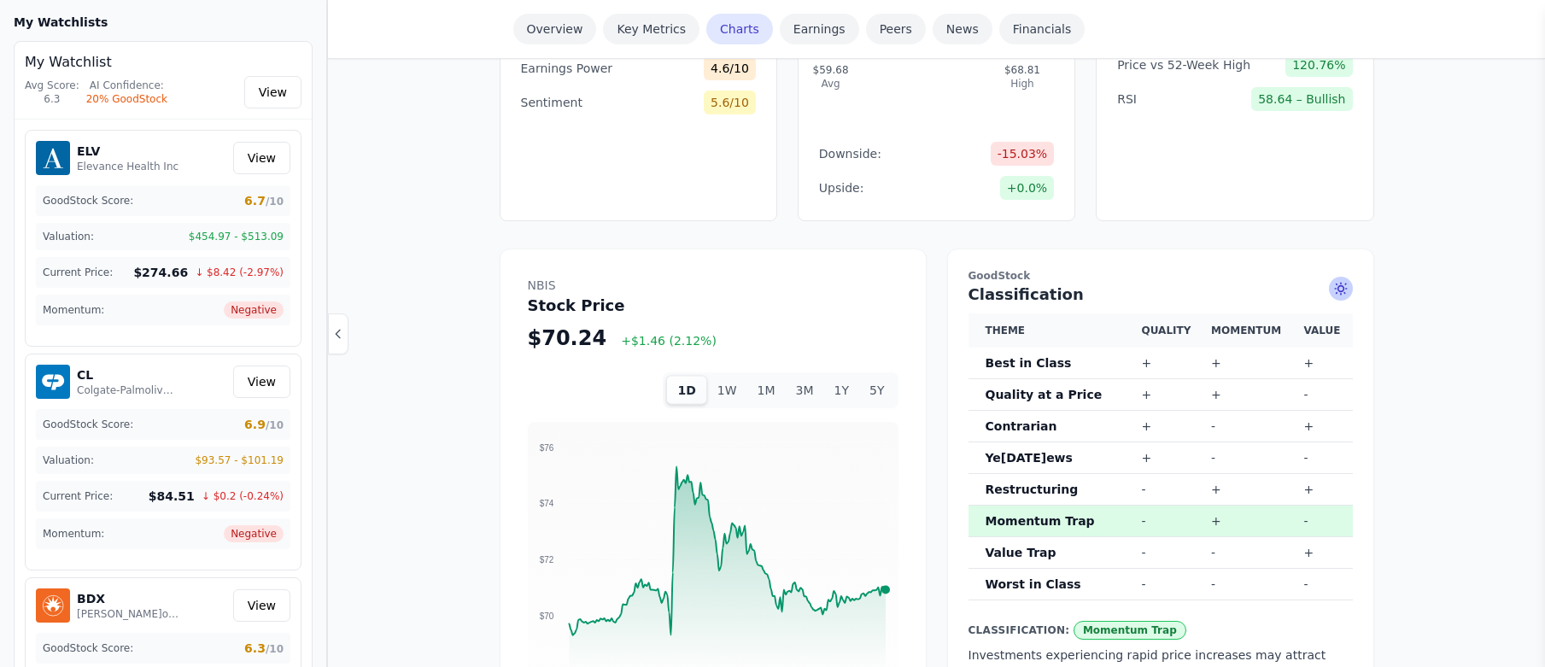
scroll to position [1025, 0]
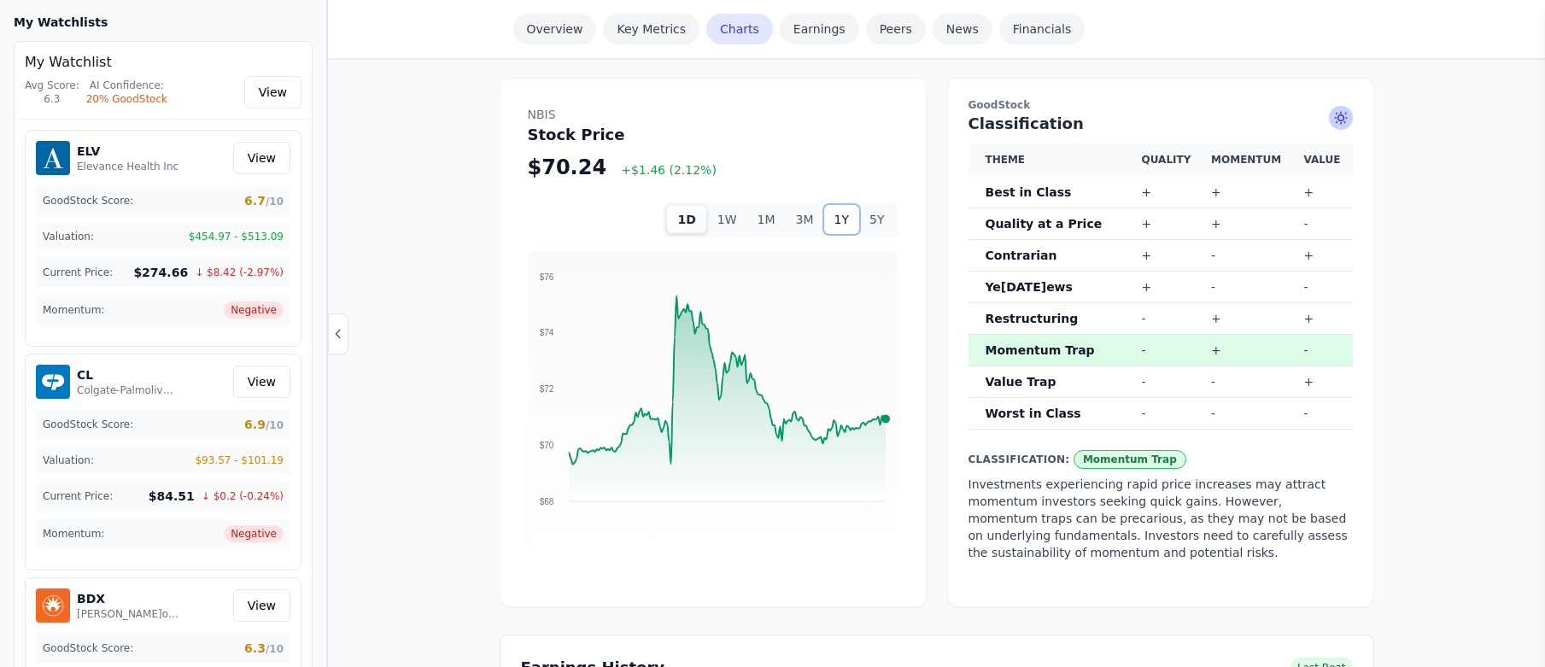
click at [848, 205] on button "1Y" at bounding box center [841, 219] width 35 height 29
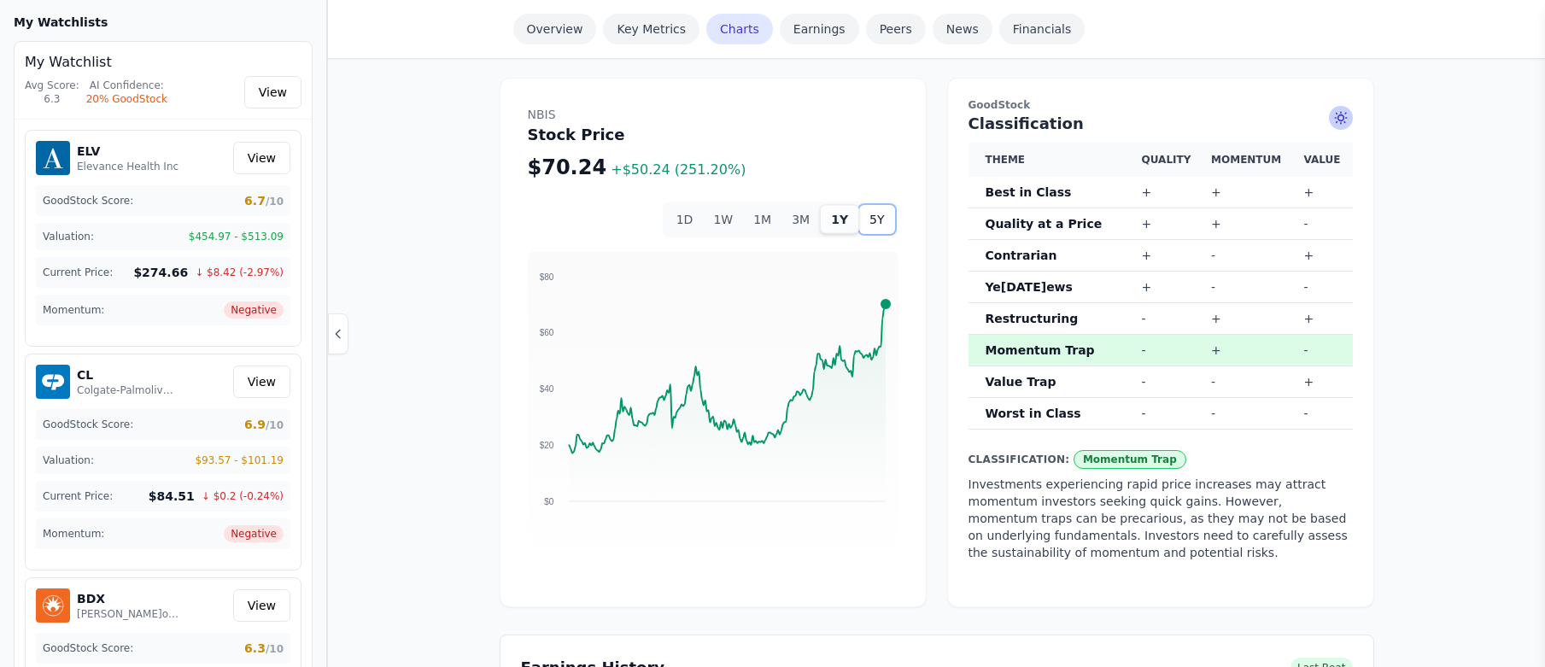
click at [879, 205] on button "5Y" at bounding box center [876, 219] width 35 height 29
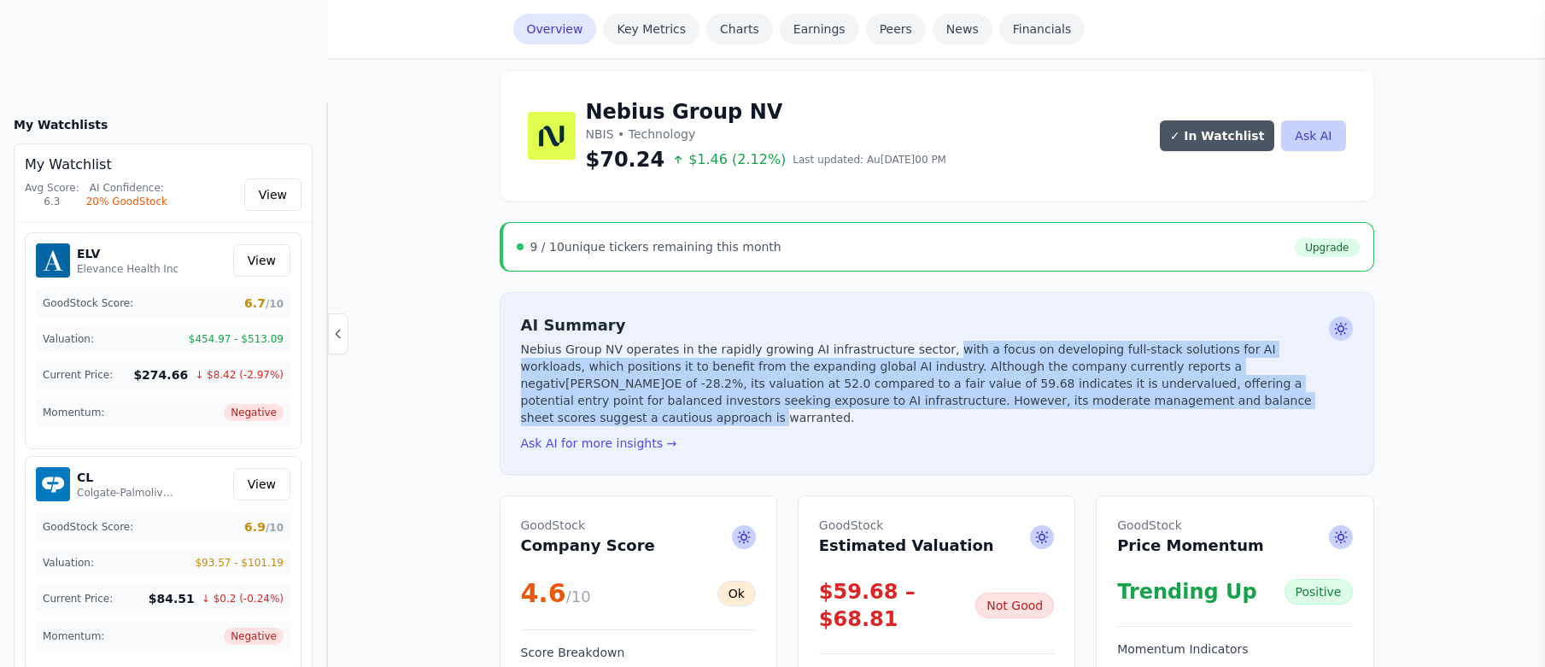
scroll to position [0, 0]
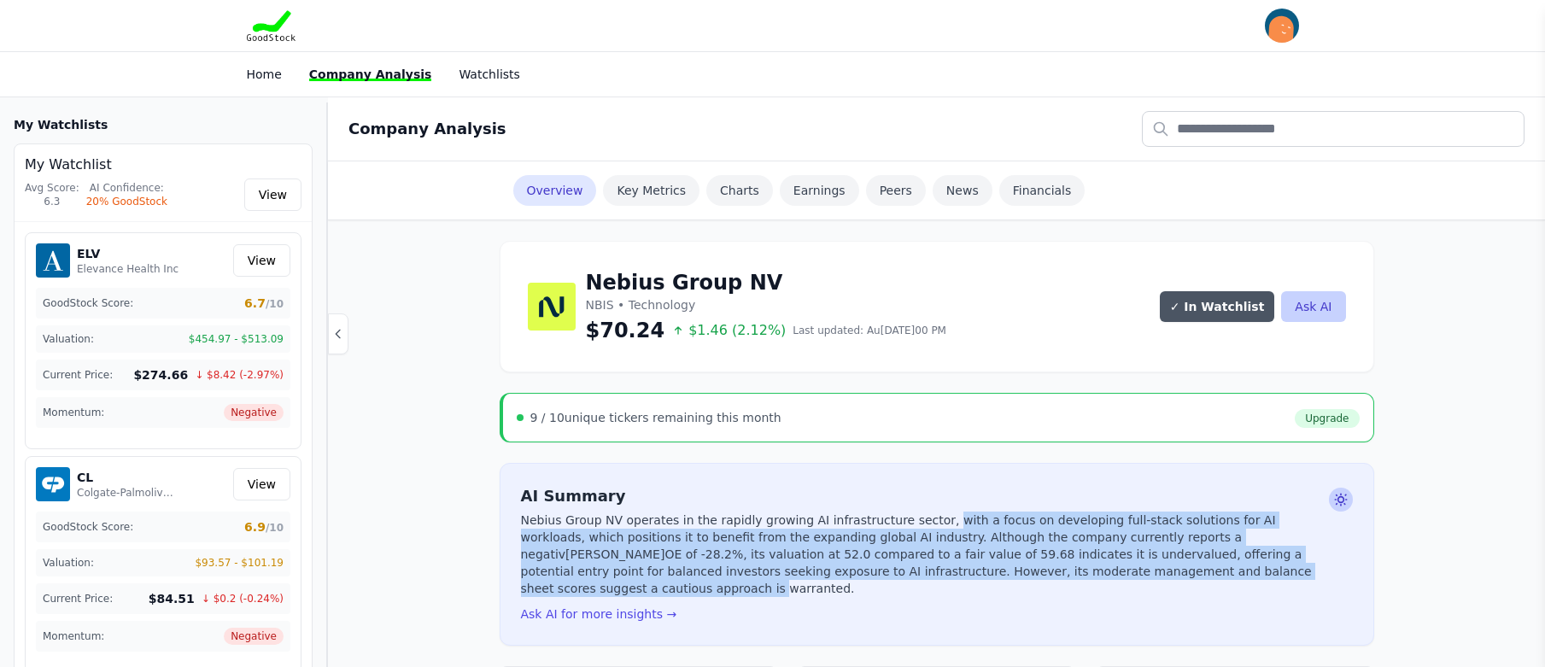
drag, startPoint x: 588, startPoint y: 334, endPoint x: 754, endPoint y: 407, distance: 181.2
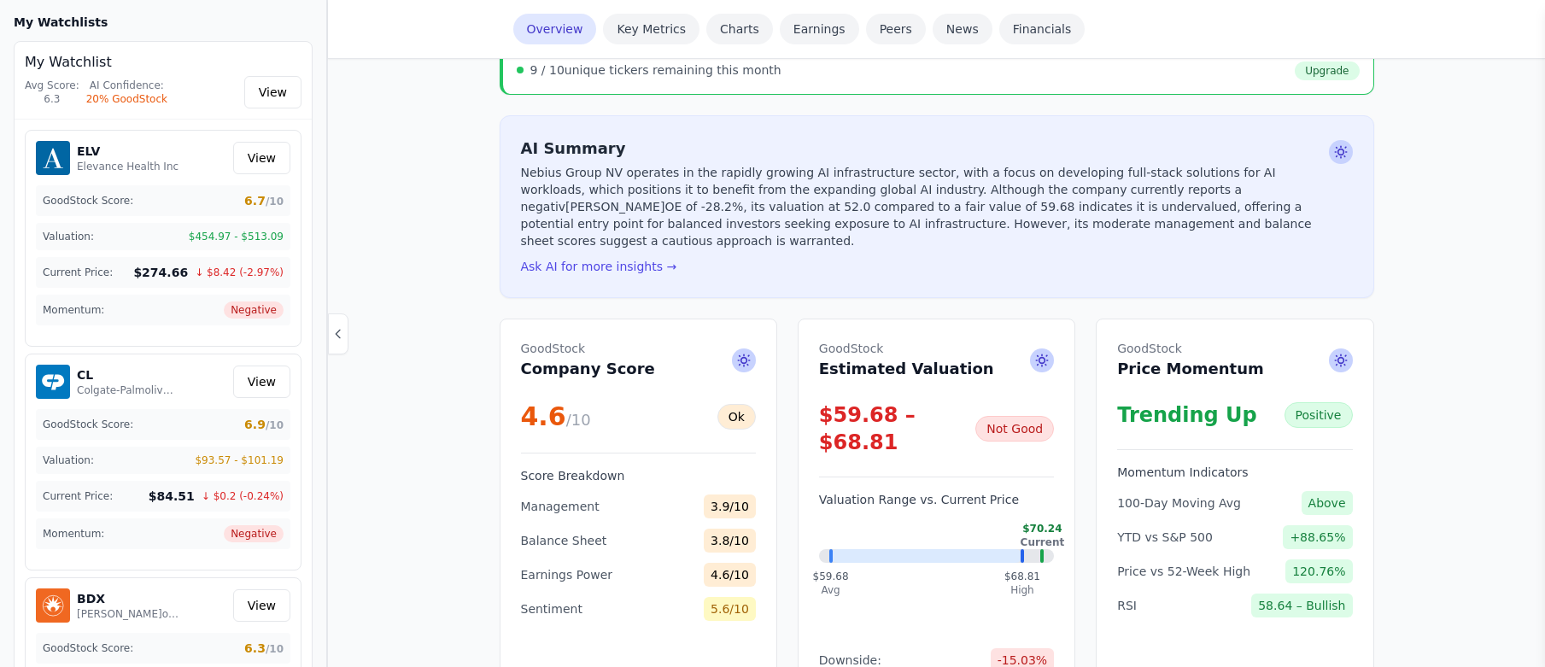
scroll to position [427, 0]
